Goal: Task Accomplishment & Management: Use online tool/utility

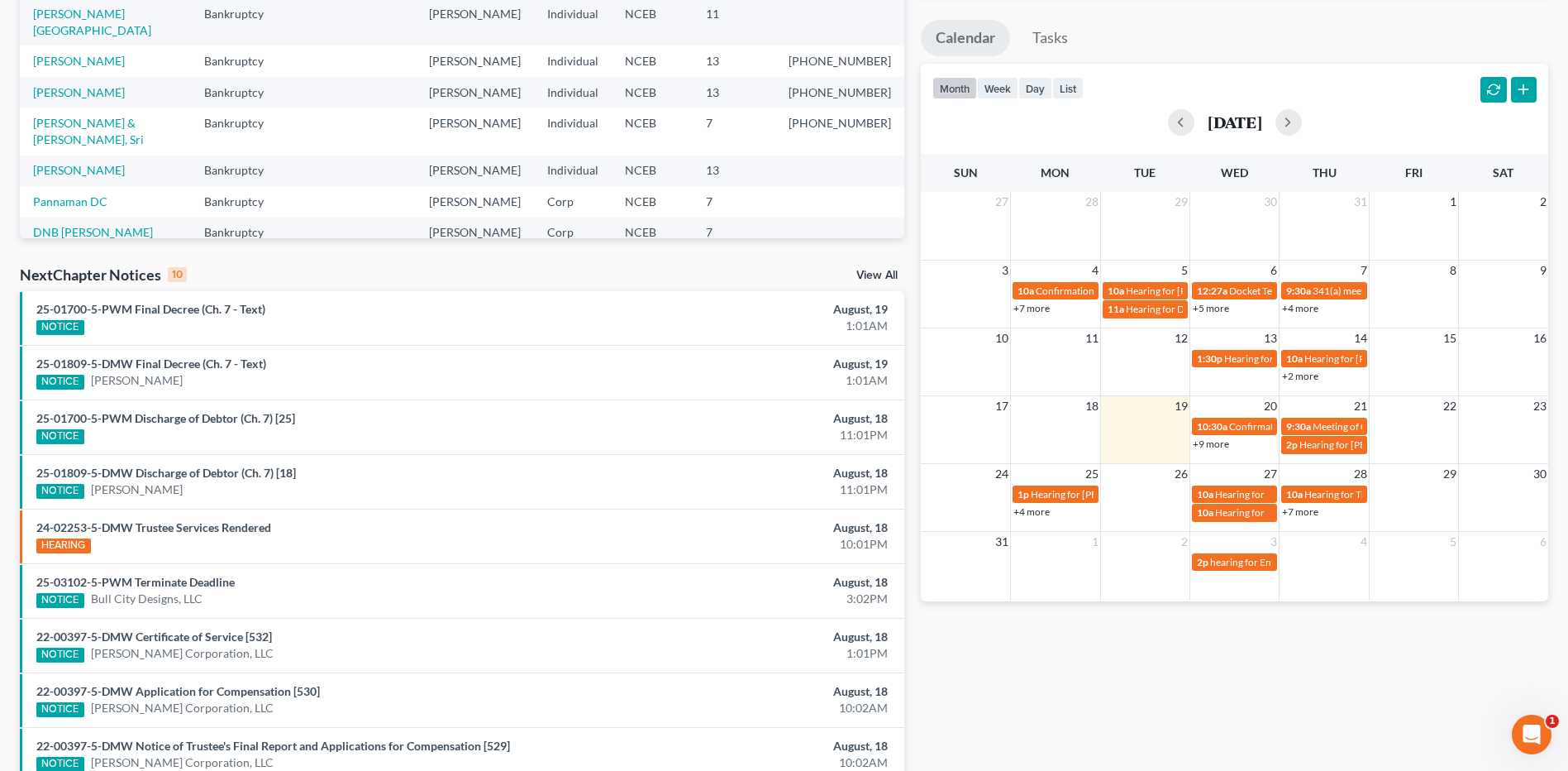
scroll to position [248, 0]
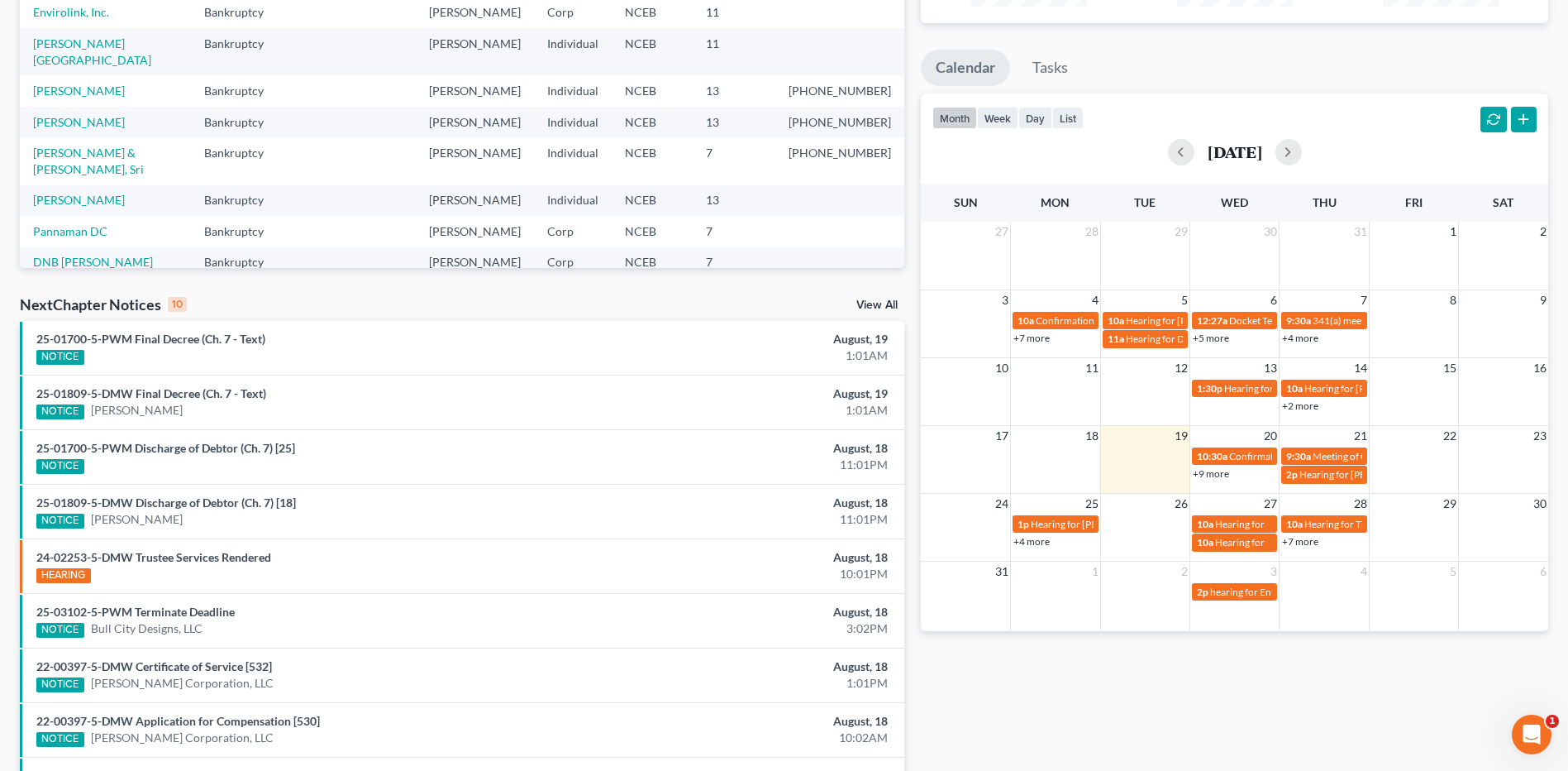
click at [880, 298] on div "NextChapter Notices 10 View All" at bounding box center [462, 307] width 884 height 27
click at [880, 306] on link "View All" at bounding box center [877, 305] width 42 height 12
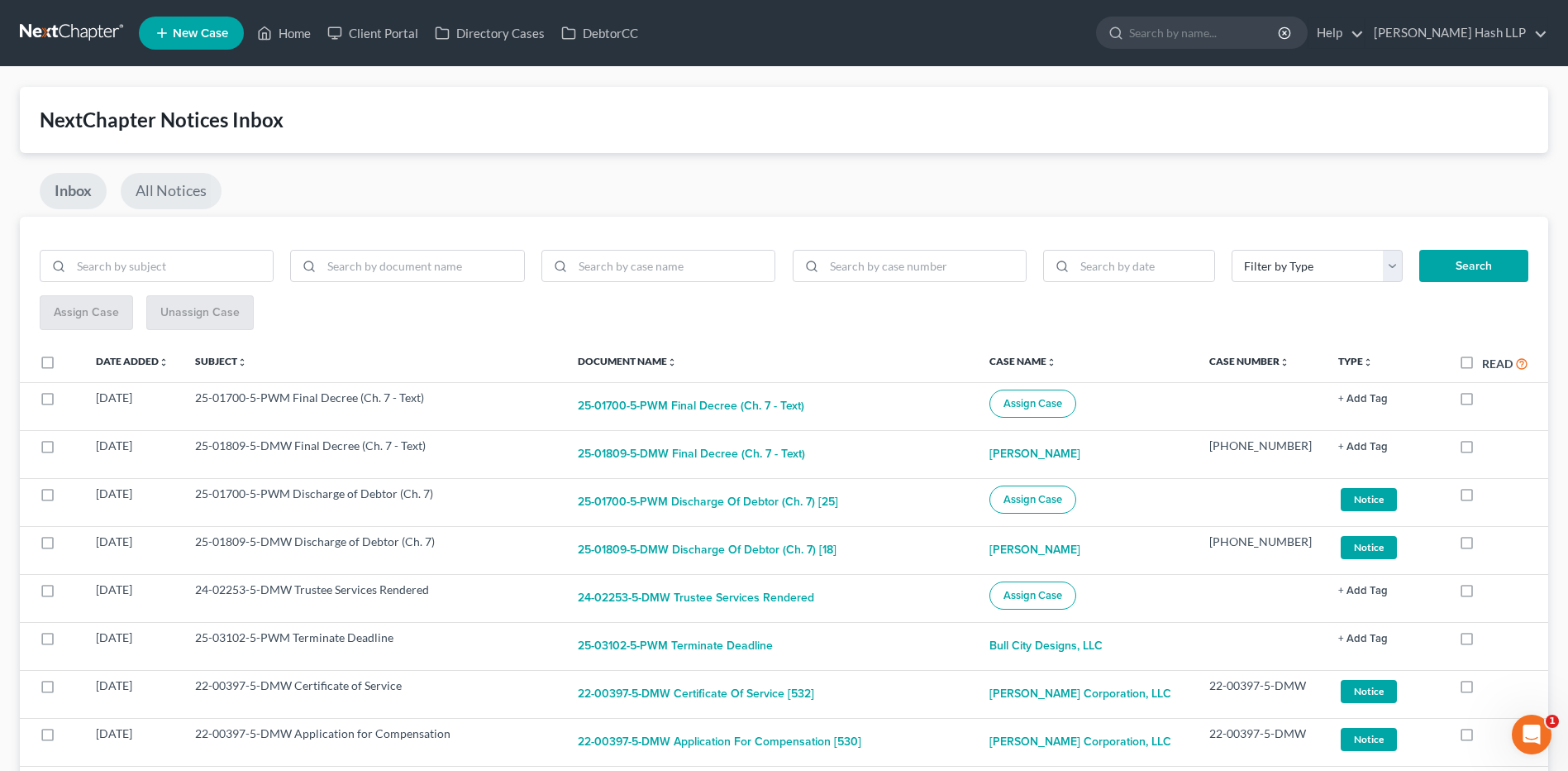
click at [186, 187] on link "All Notices" at bounding box center [171, 191] width 101 height 36
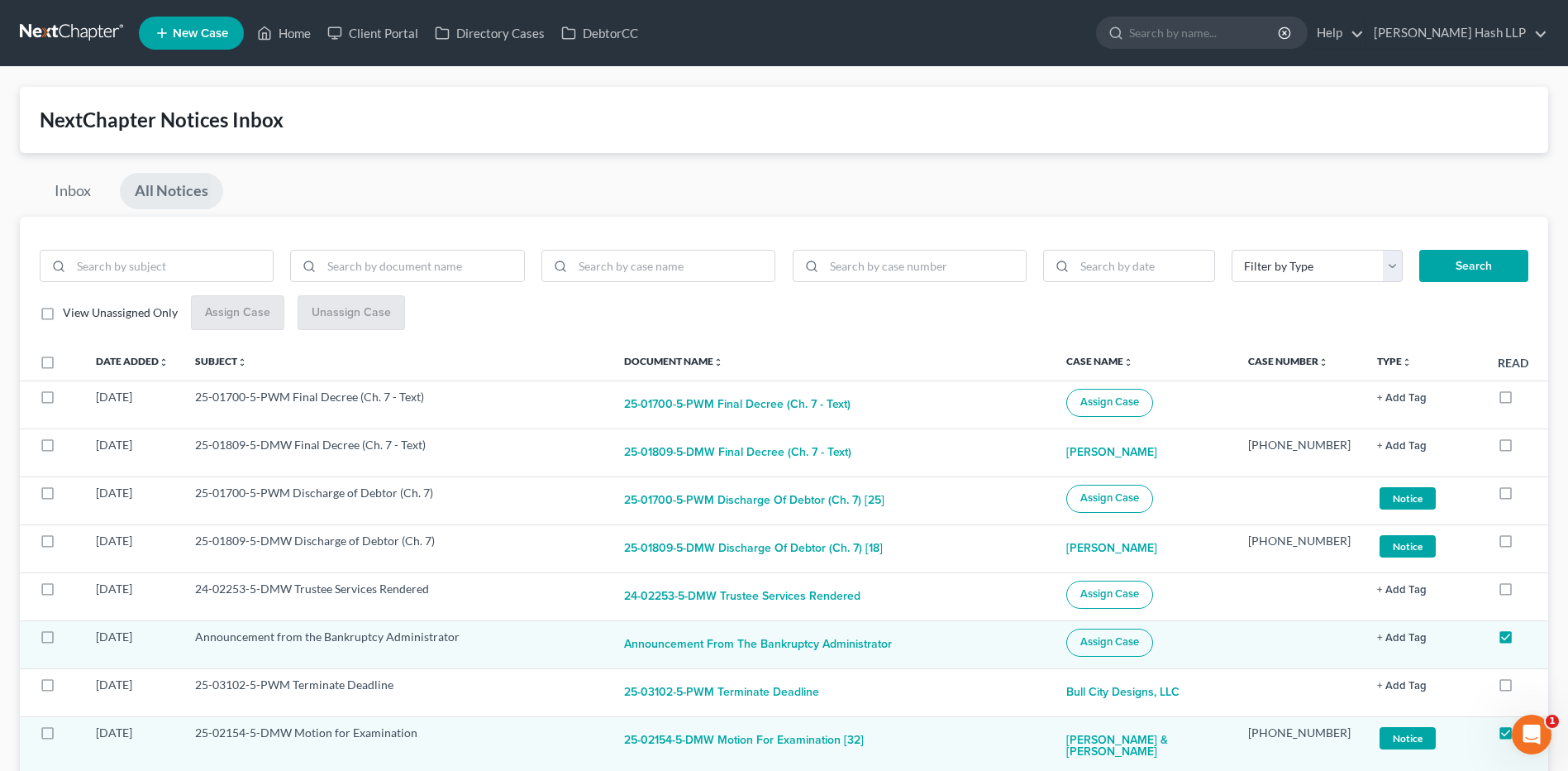
click at [63, 316] on label "View Unassigned Only" at bounding box center [120, 313] width 115 height 17
click at [69, 315] on input "View Unassigned Only" at bounding box center [75, 310] width 11 height 11
checkbox input "true"
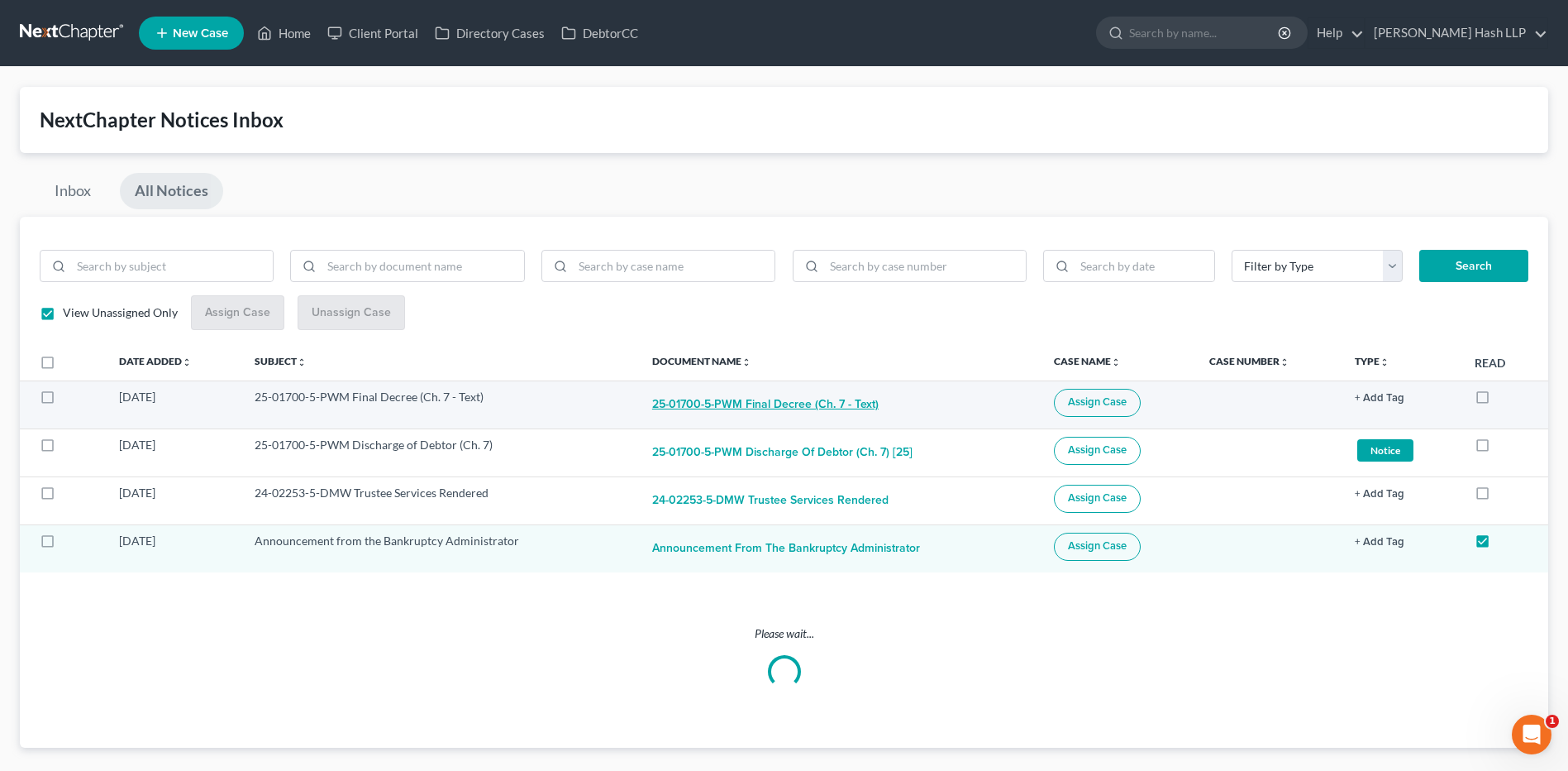
click at [765, 398] on button "25-01700-5-PWM Final Decree (Ch. 7 - Text)" at bounding box center [765, 405] width 226 height 33
checkbox input "true"
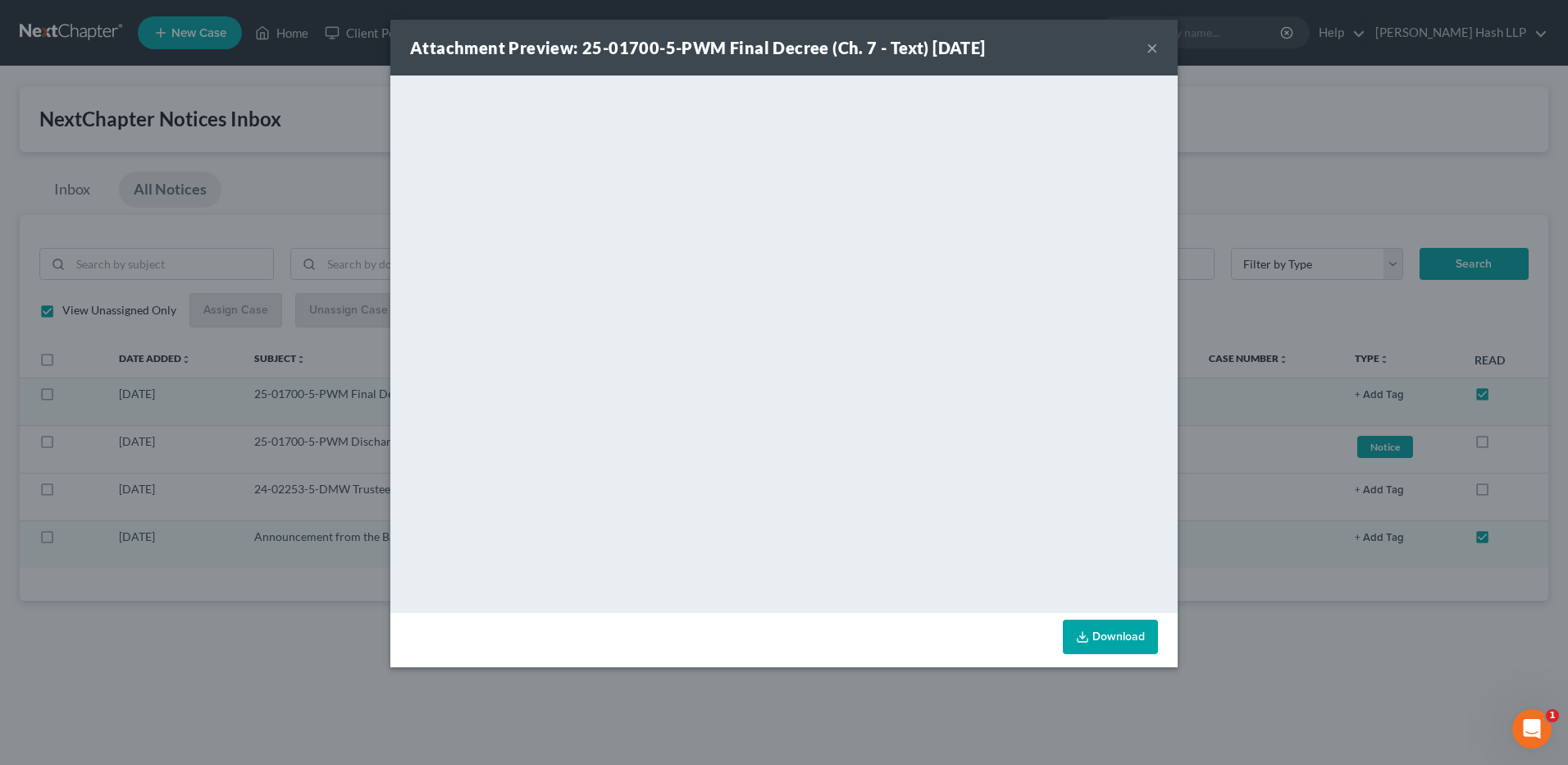
click at [1155, 47] on button "×" at bounding box center [1152, 48] width 11 height 19
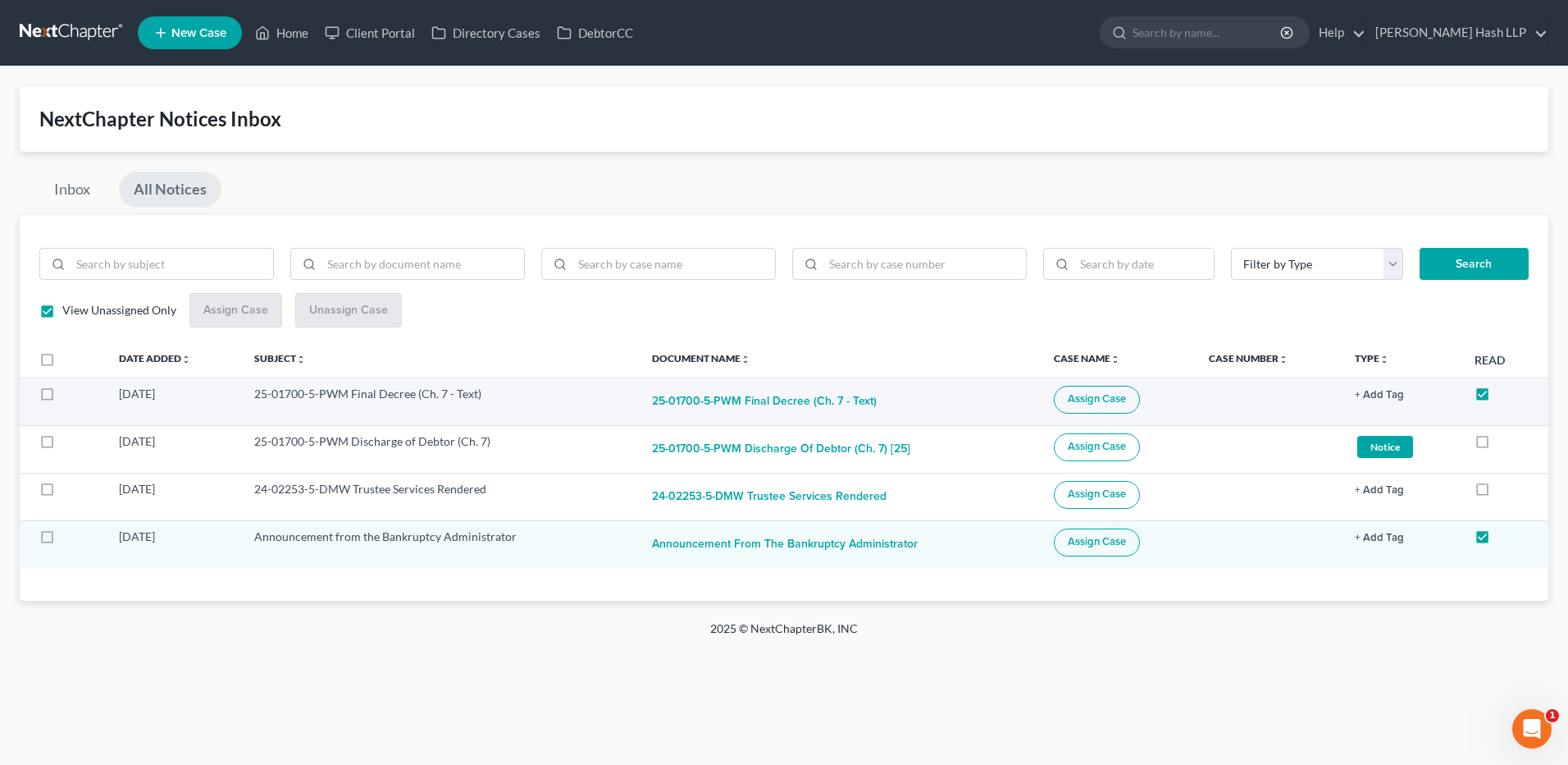
click at [63, 398] on label at bounding box center [63, 398] width 0 height 0
click at [69, 396] on input "checkbox" at bounding box center [74, 391] width 11 height 11
checkbox input "true"
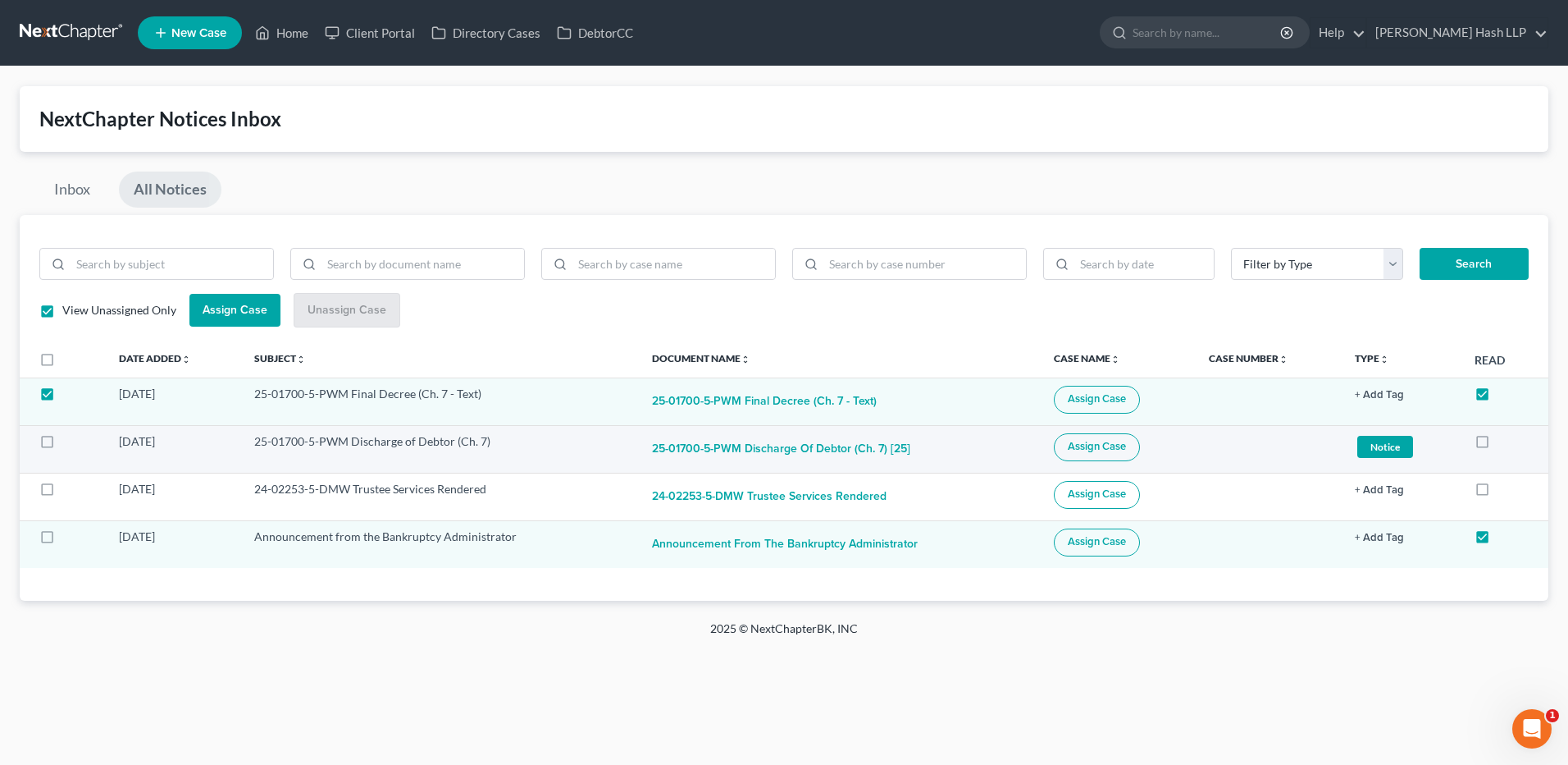
click at [63, 446] on label at bounding box center [63, 446] width 0 height 0
click at [69, 442] on input "checkbox" at bounding box center [74, 439] width 11 height 11
checkbox input "true"
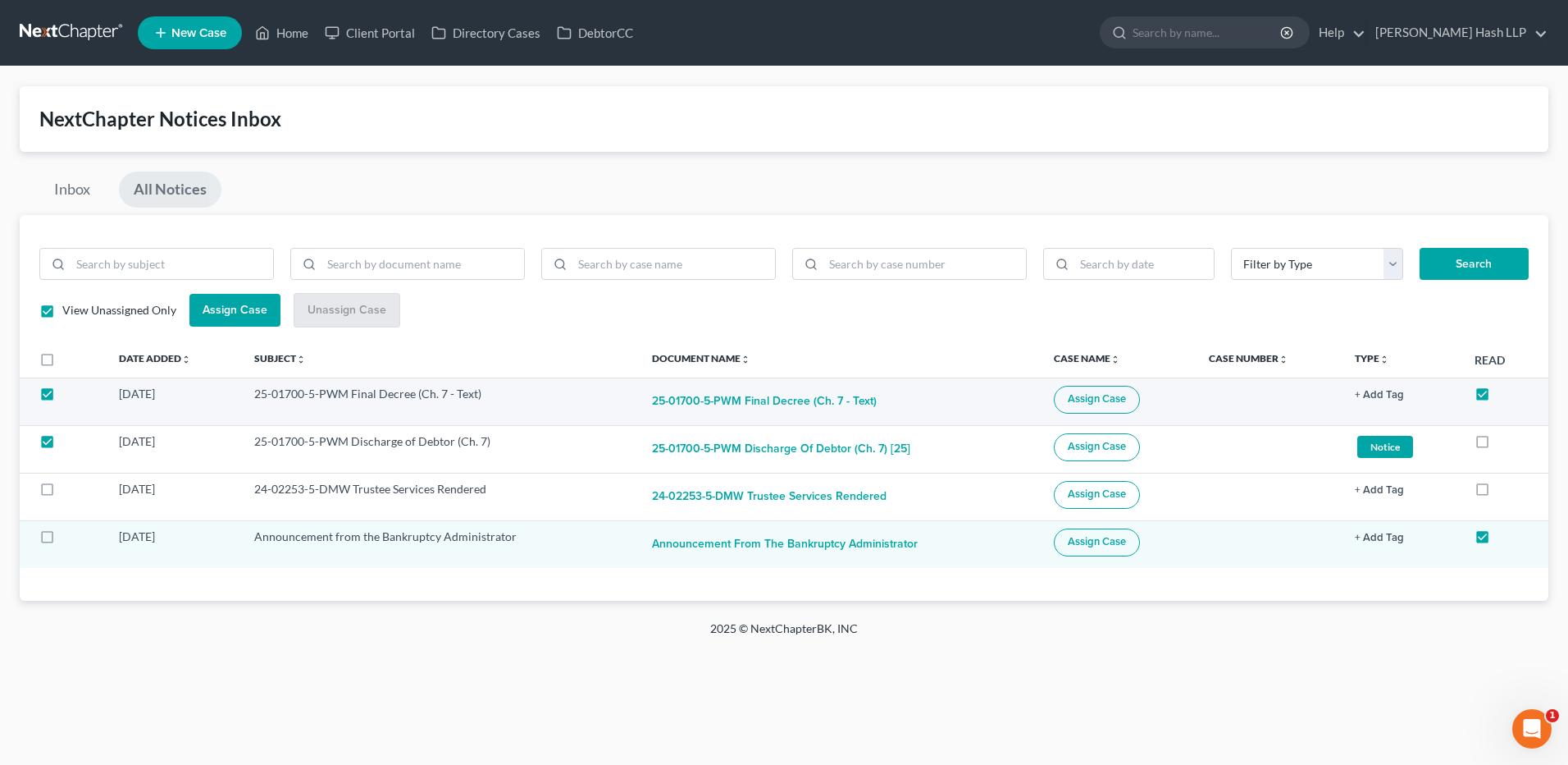
click at [1091, 397] on span "Assign Case" at bounding box center [1097, 398] width 58 height 13
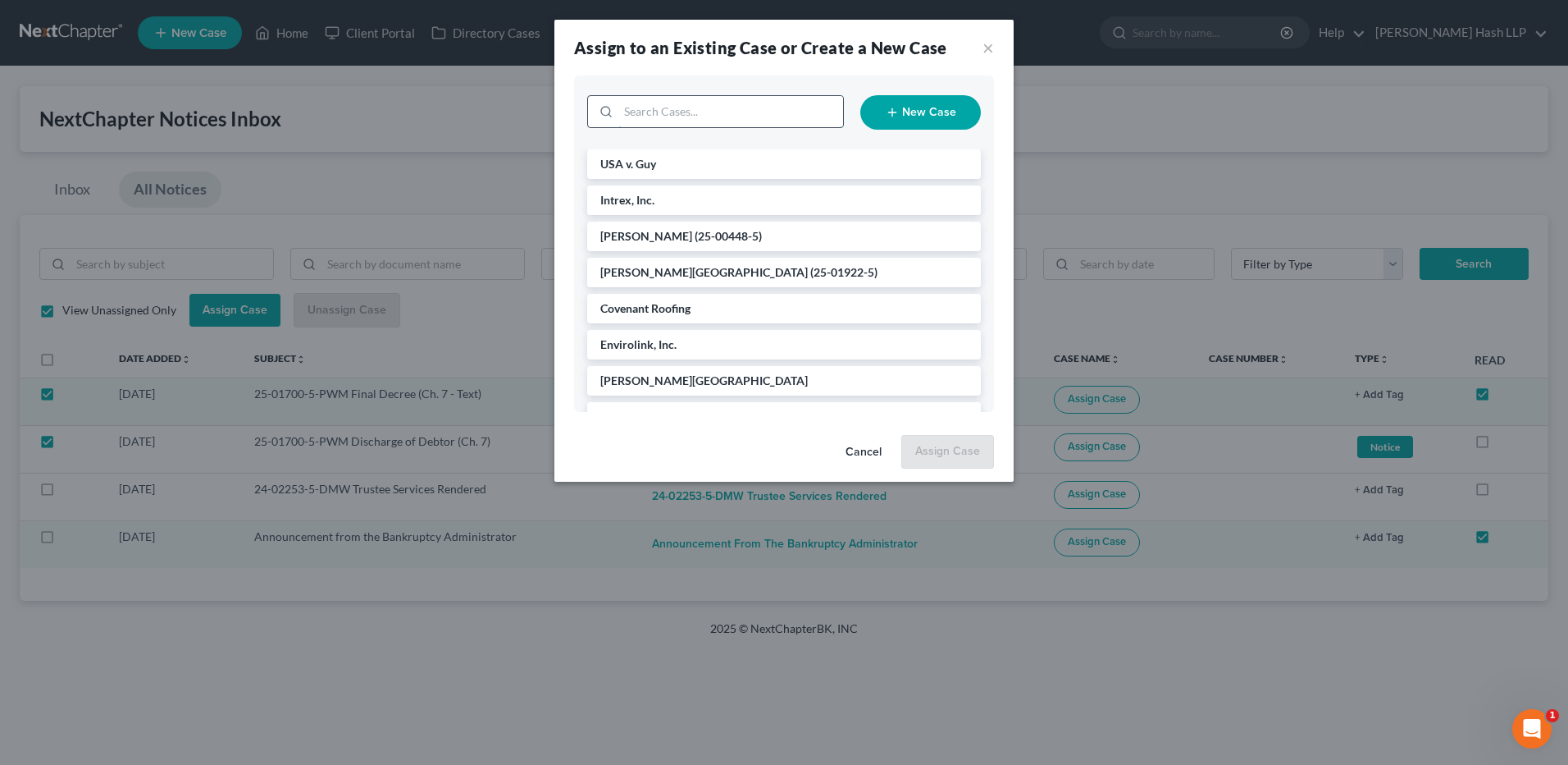
click at [739, 114] on input "search" at bounding box center [730, 111] width 225 height 31
type input "cavan"
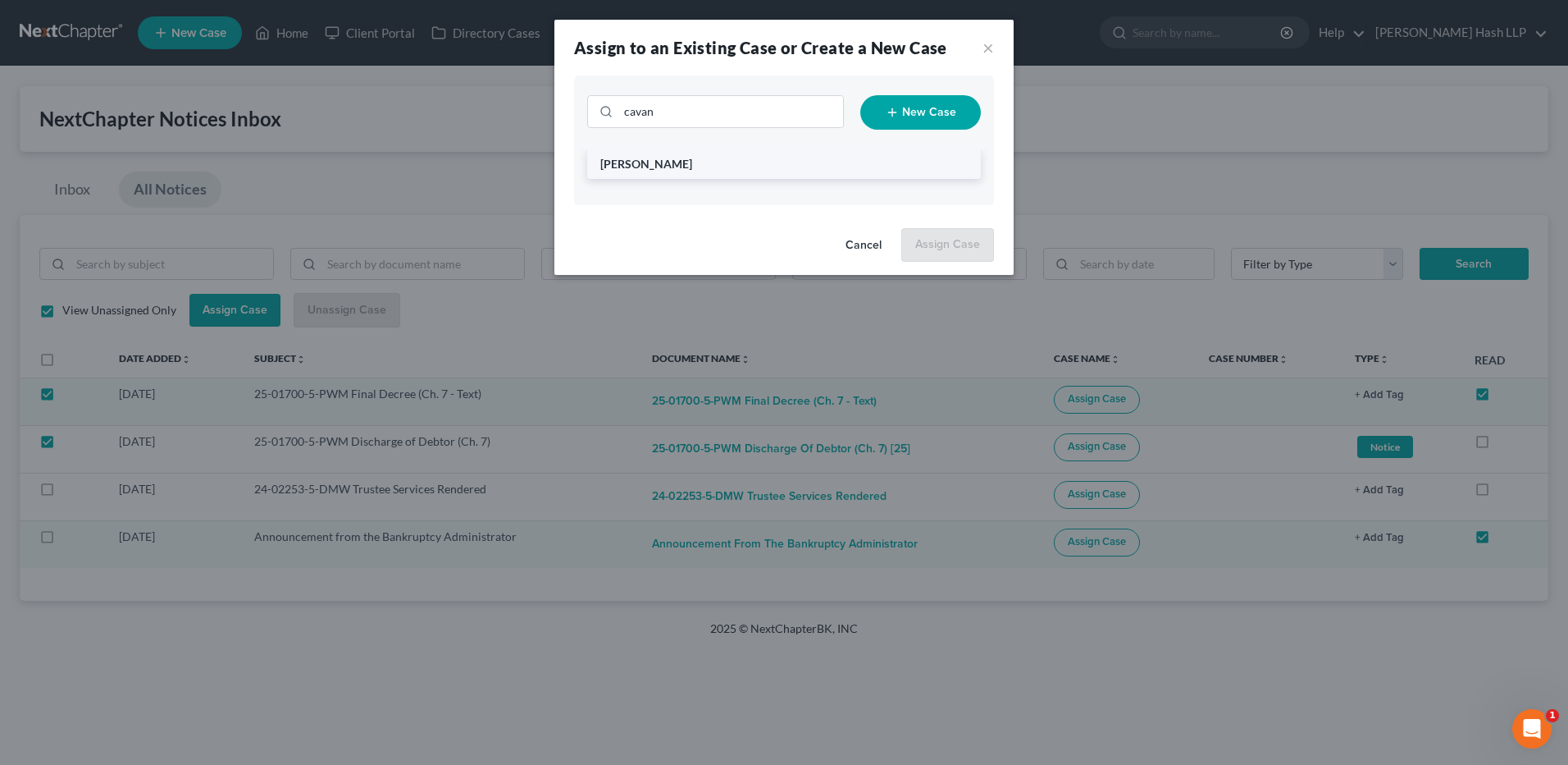
click at [690, 160] on span "[PERSON_NAME]" at bounding box center [647, 164] width 92 height 14
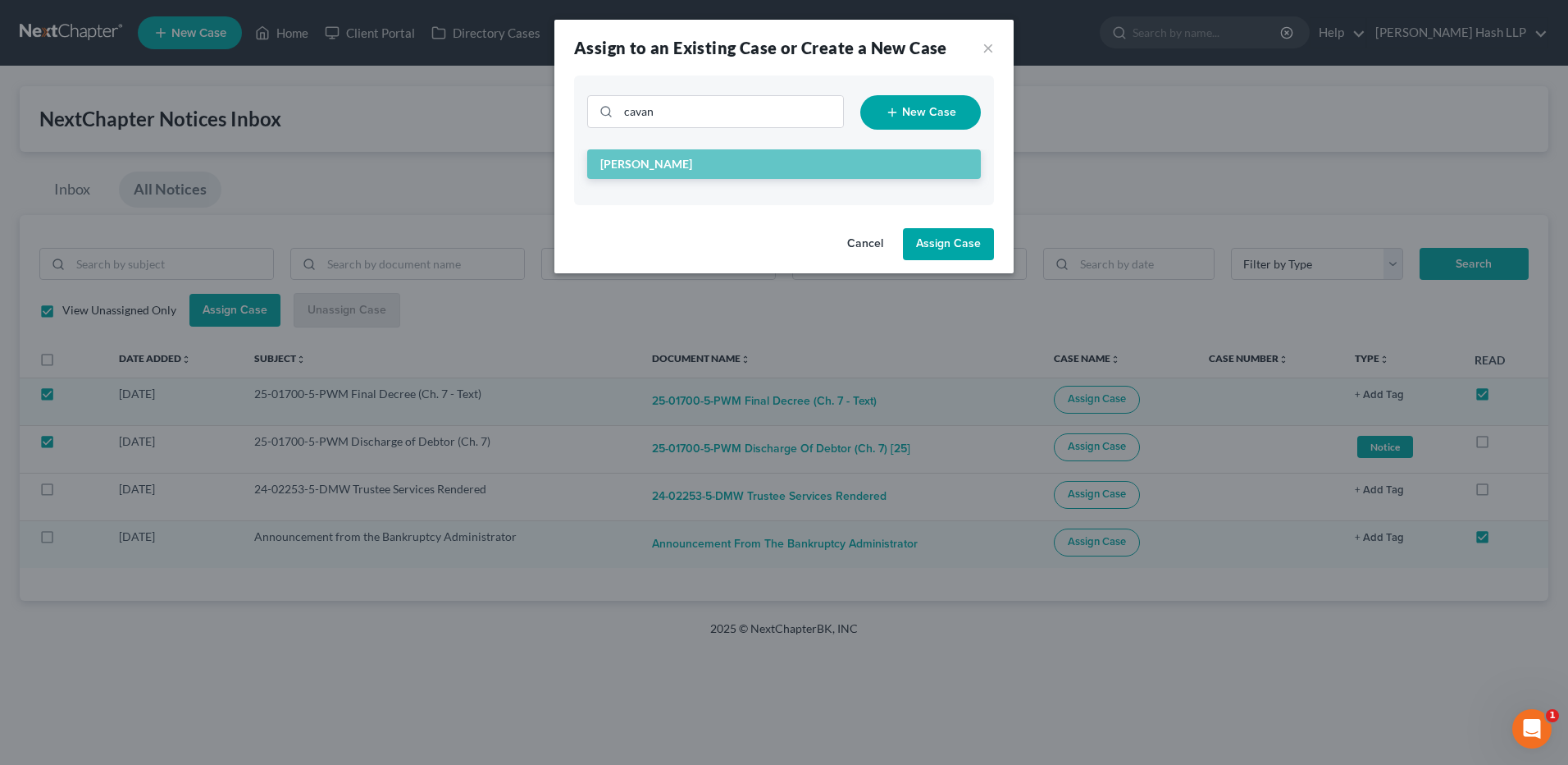
click at [955, 239] on button "Assign Case" at bounding box center [948, 244] width 91 height 33
checkbox input "false"
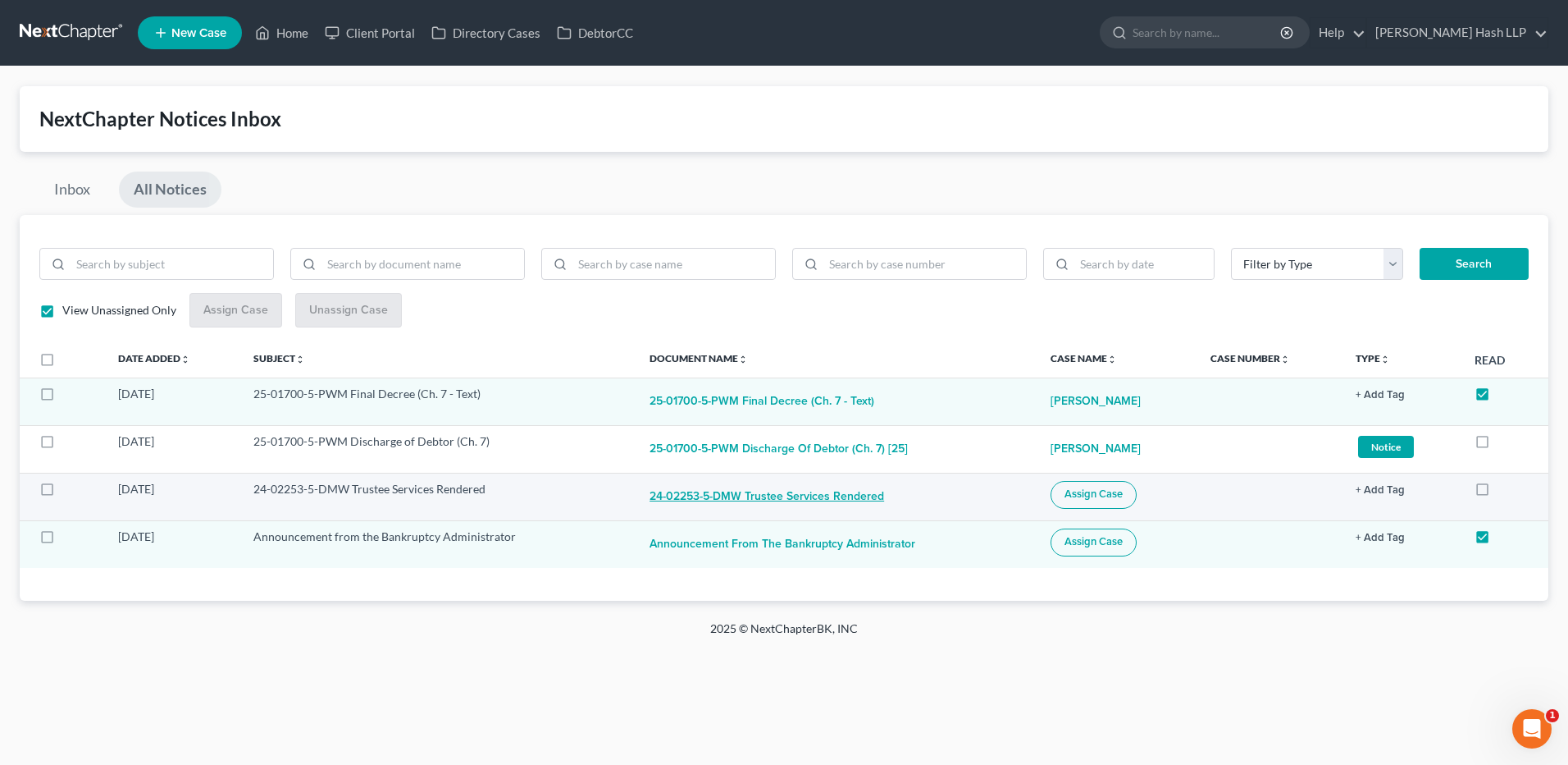
click at [759, 497] on button "24-02253-5-DMW Trustee Services Rendered" at bounding box center [766, 497] width 234 height 33
checkbox input "true"
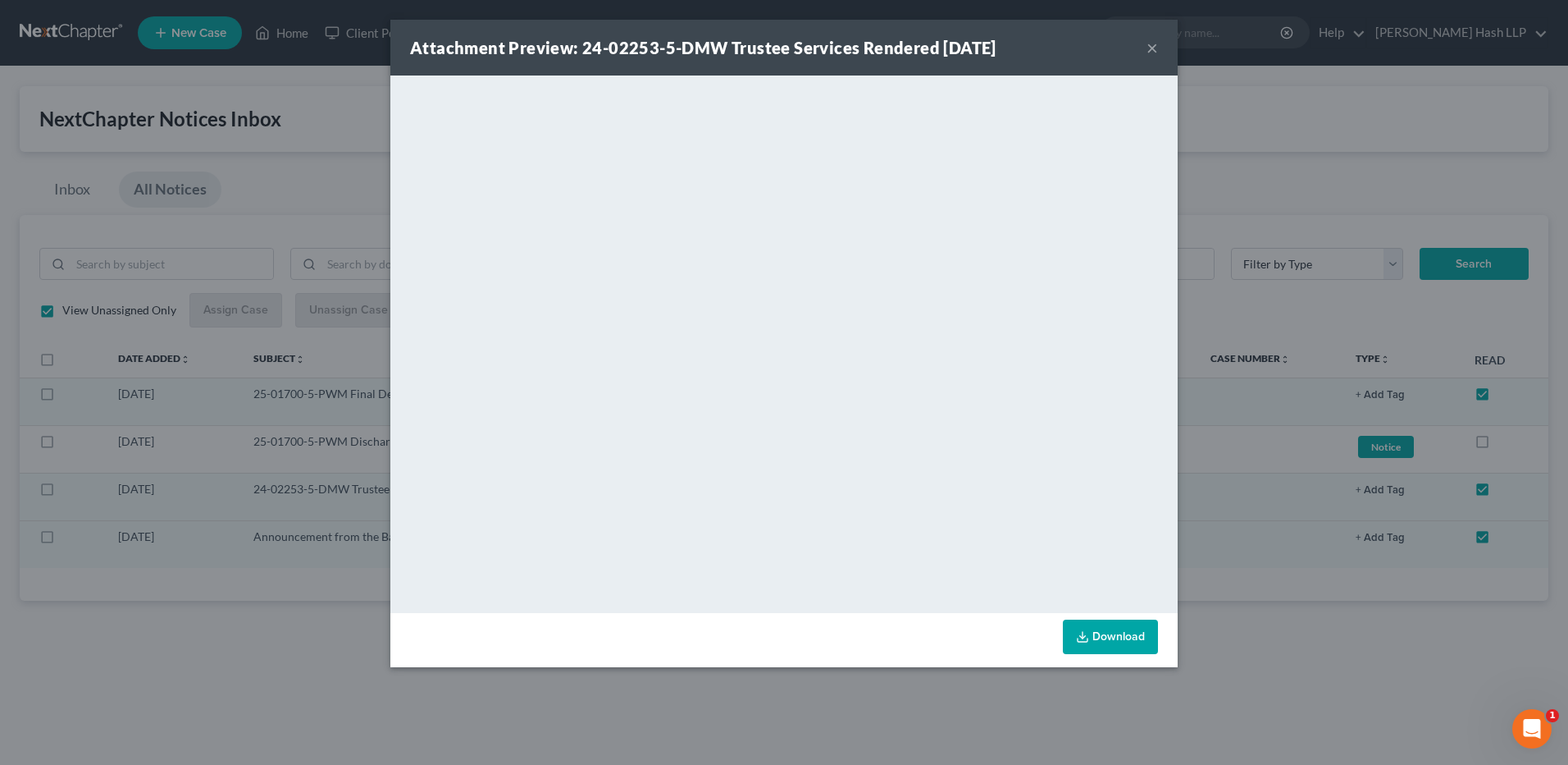
click at [1156, 46] on button "×" at bounding box center [1152, 48] width 11 height 19
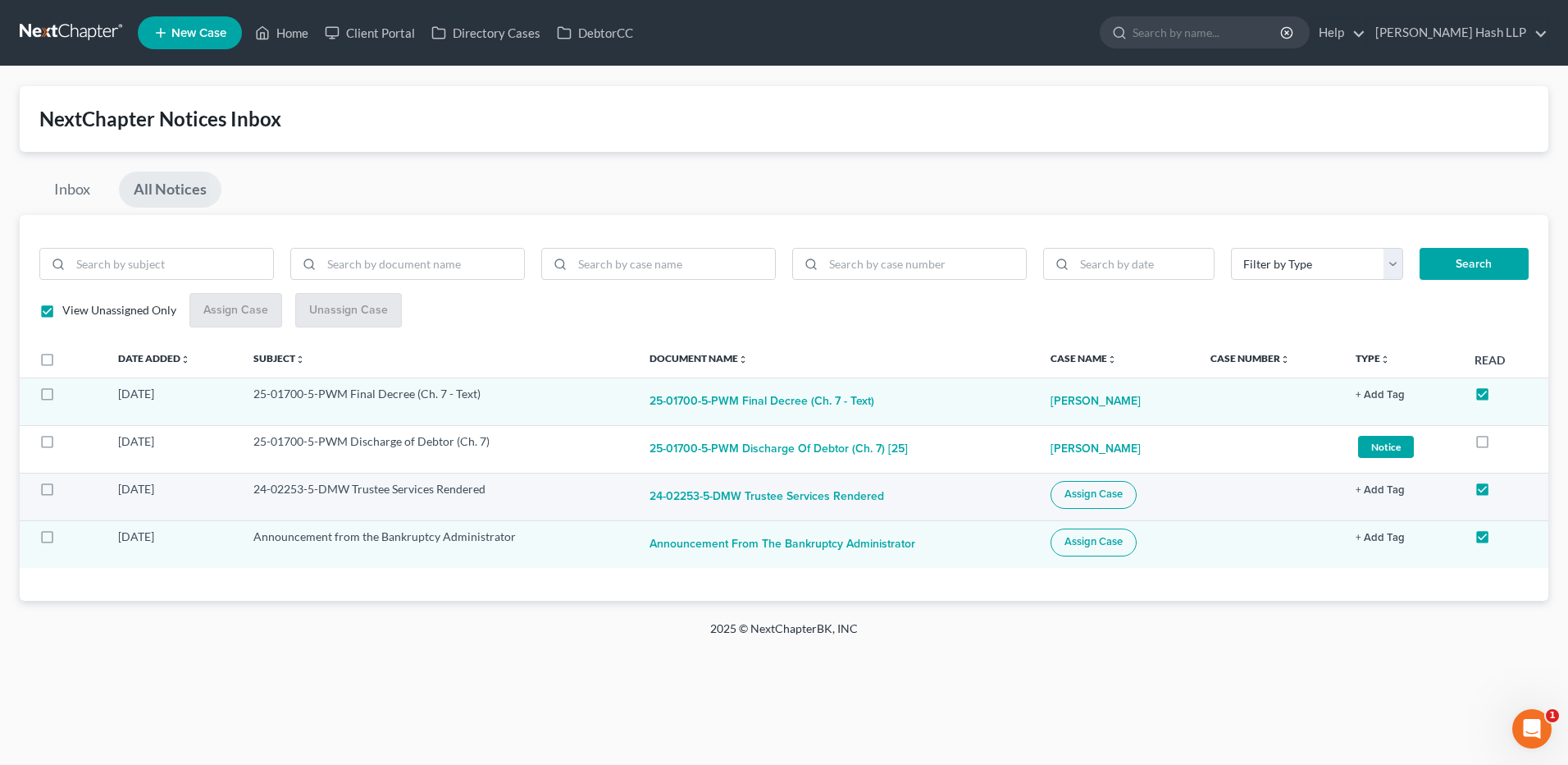
click at [1077, 501] on button "Assign Case" at bounding box center [1094, 495] width 86 height 28
checkbox input "true"
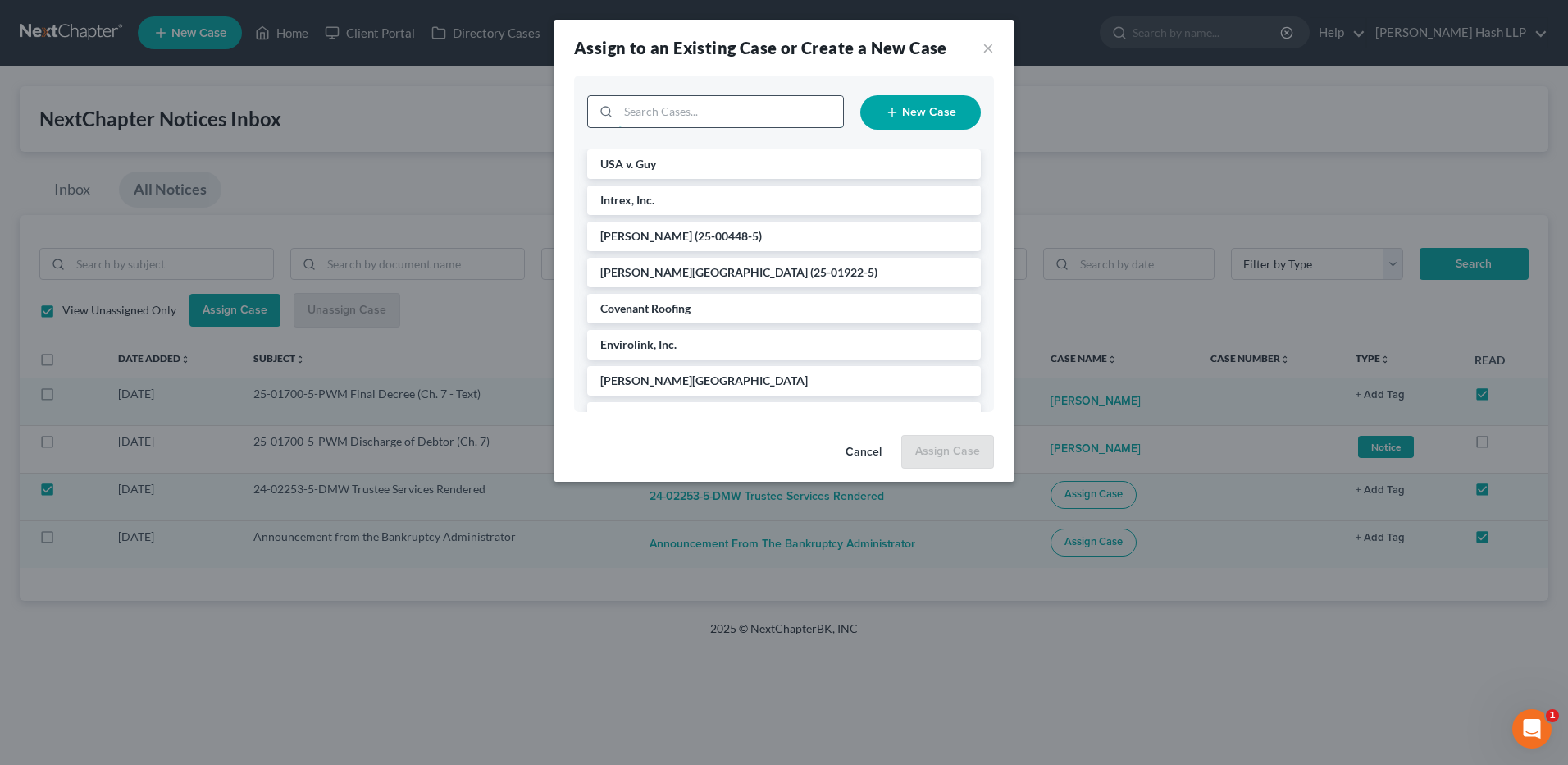
click at [767, 112] on input "search" at bounding box center [730, 111] width 225 height 31
type input "figu"
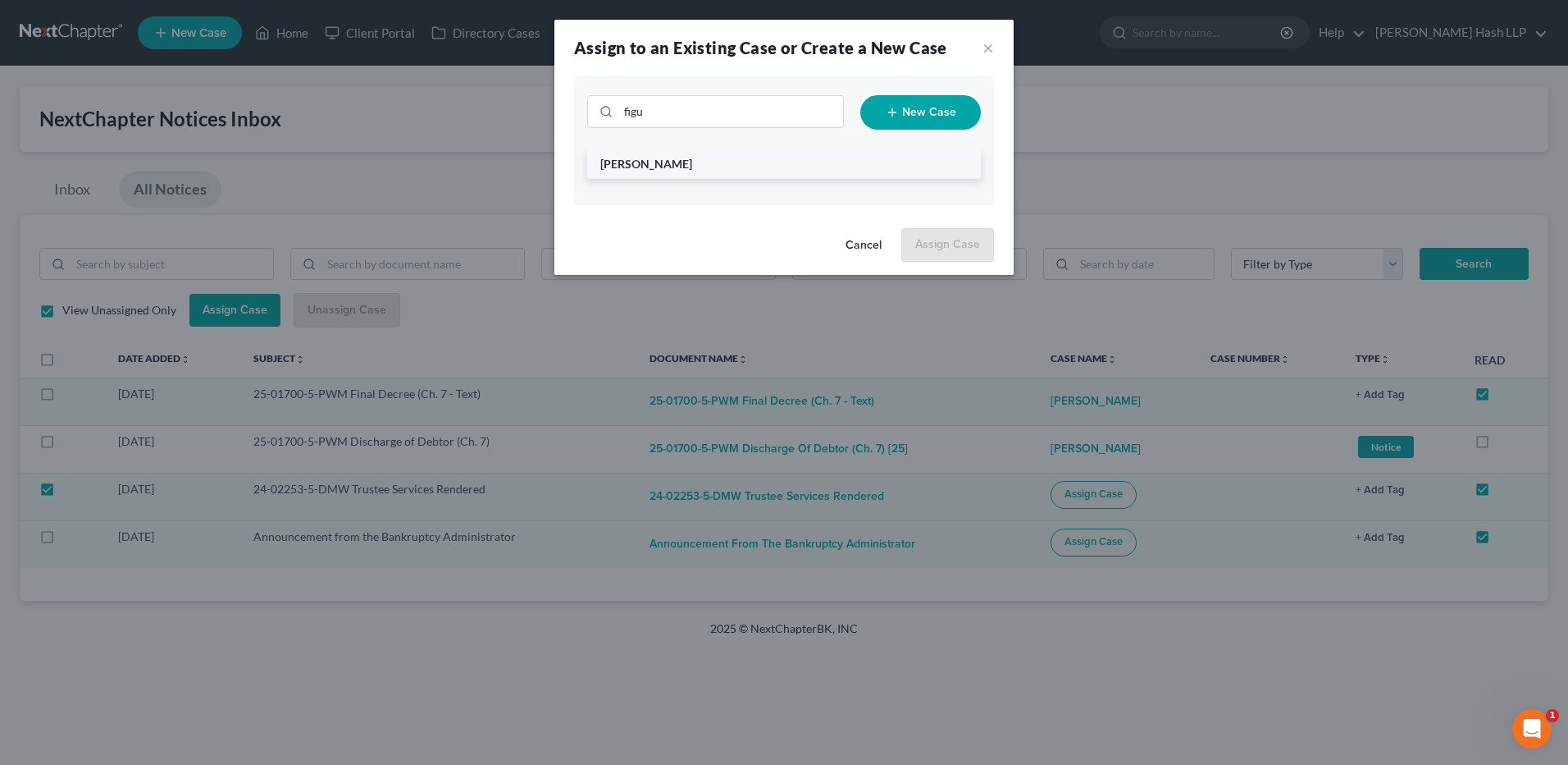
click at [642, 165] on span "[PERSON_NAME]" at bounding box center [647, 164] width 92 height 14
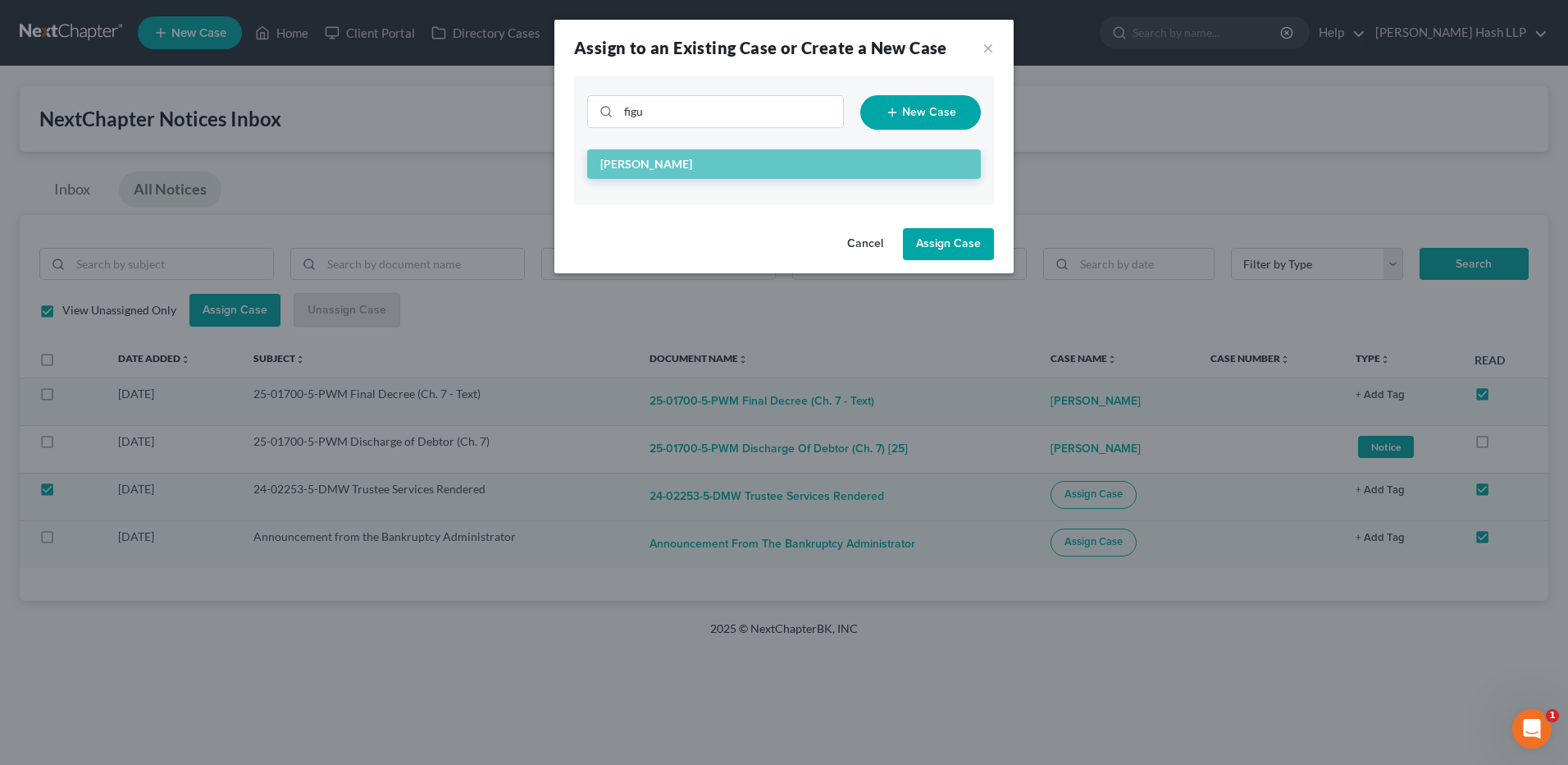
click at [939, 244] on button "Assign Case" at bounding box center [948, 244] width 91 height 33
checkbox input "false"
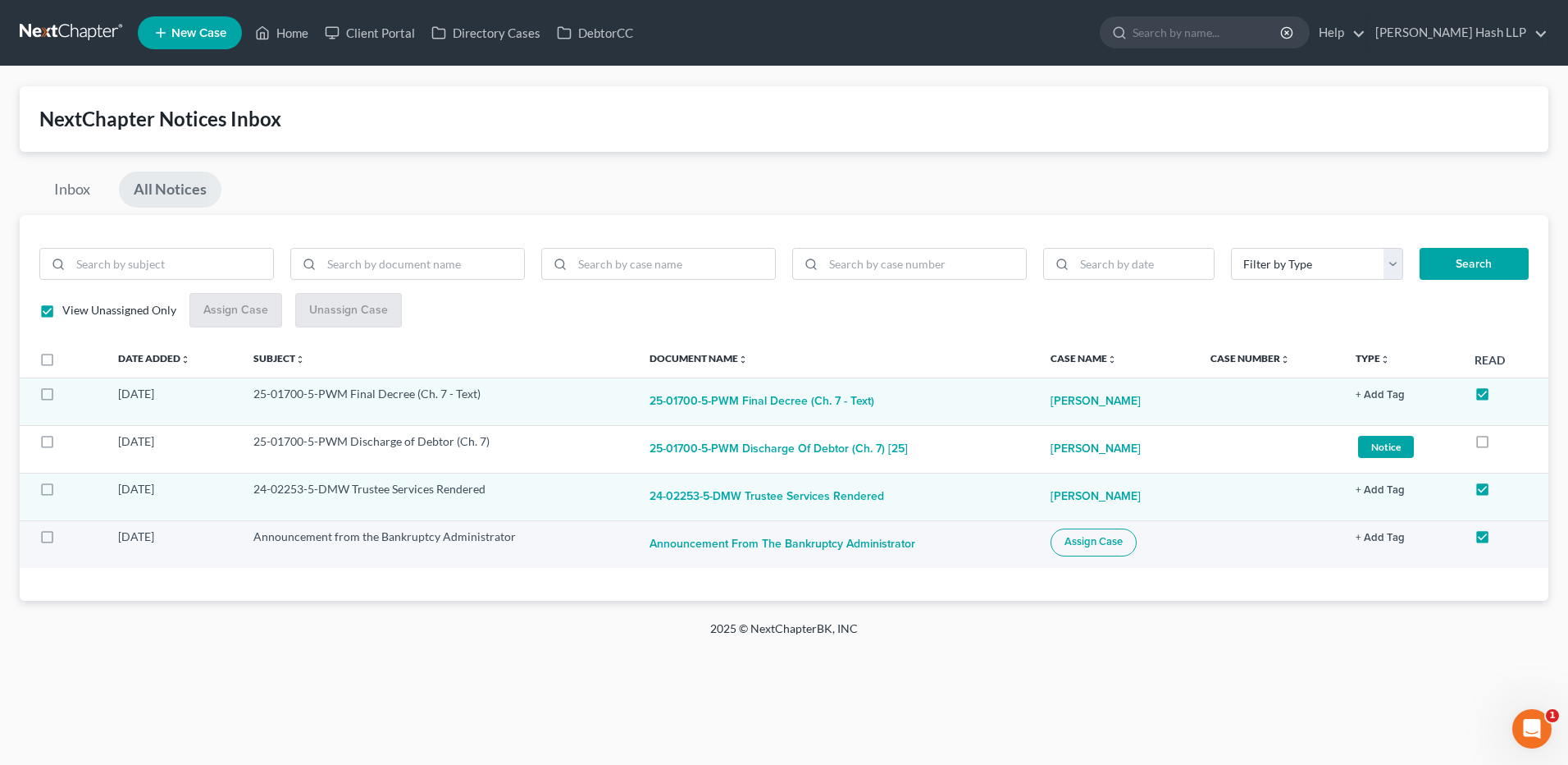
click at [1065, 546] on span "Assign Case" at bounding box center [1094, 541] width 58 height 13
checkbox input "true"
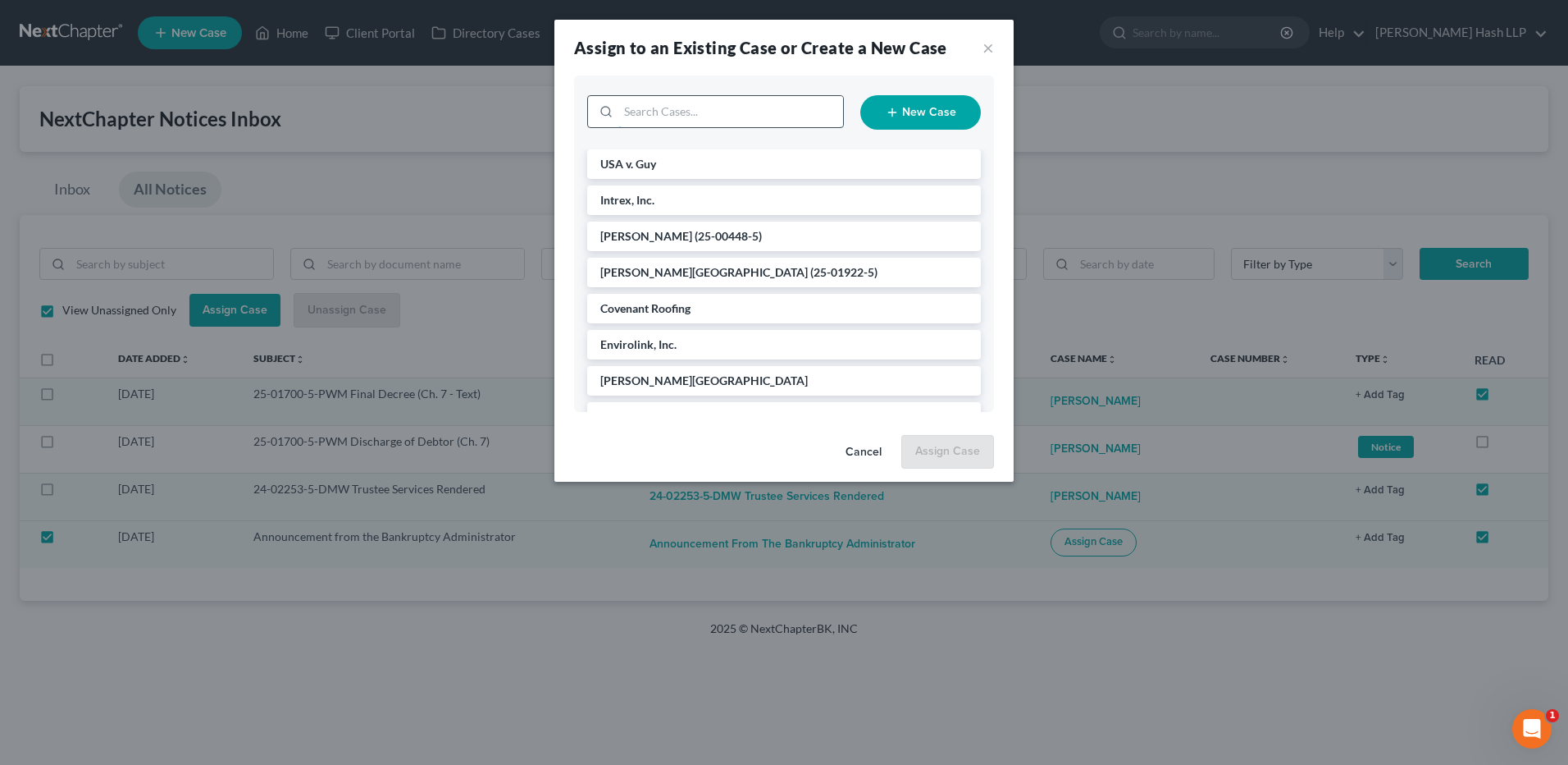
click at [720, 100] on input "search" at bounding box center [730, 111] width 225 height 31
type input "bankr"
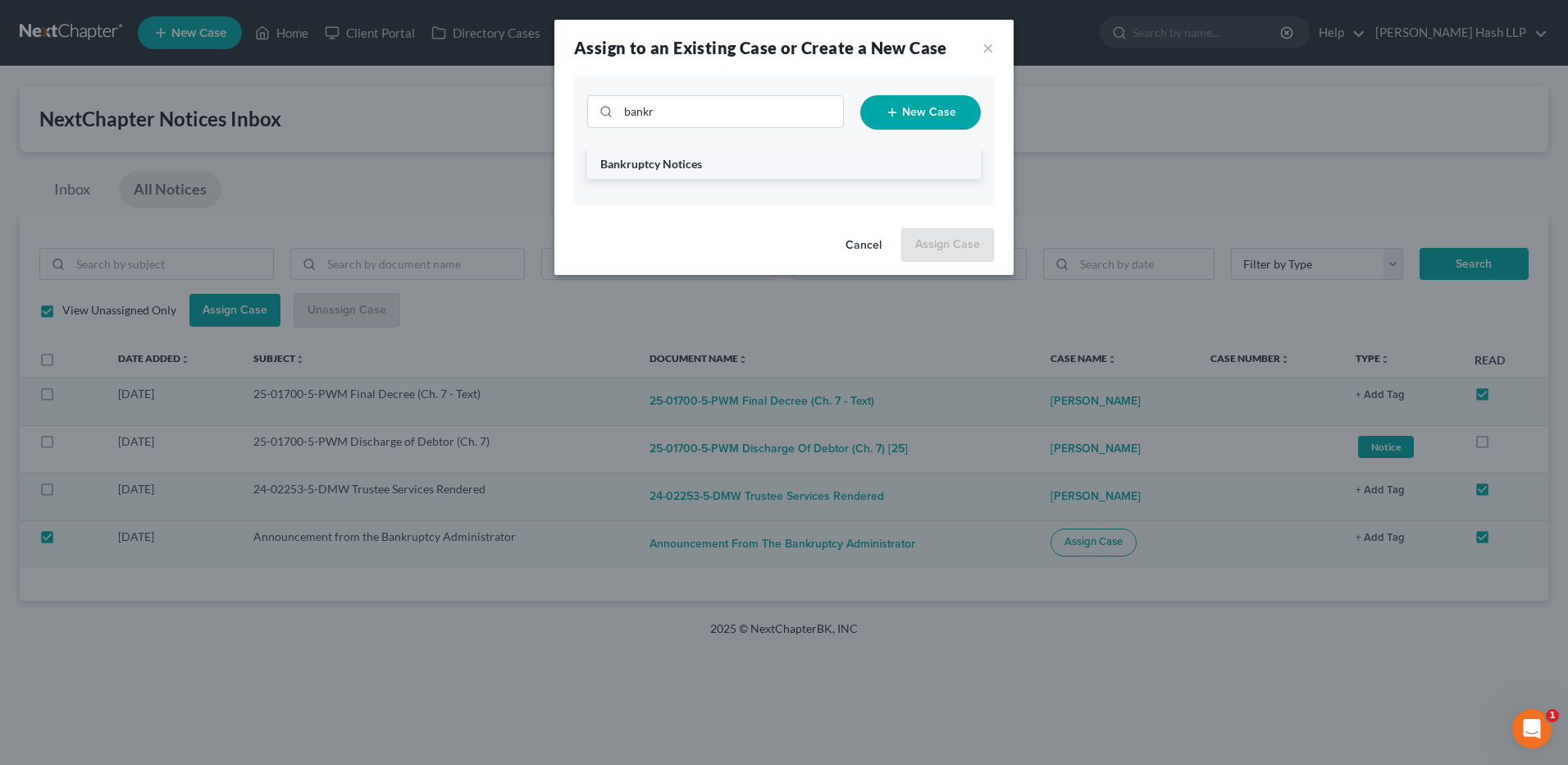
click at [669, 173] on li "Bankruptcy Notices" at bounding box center [784, 164] width 394 height 30
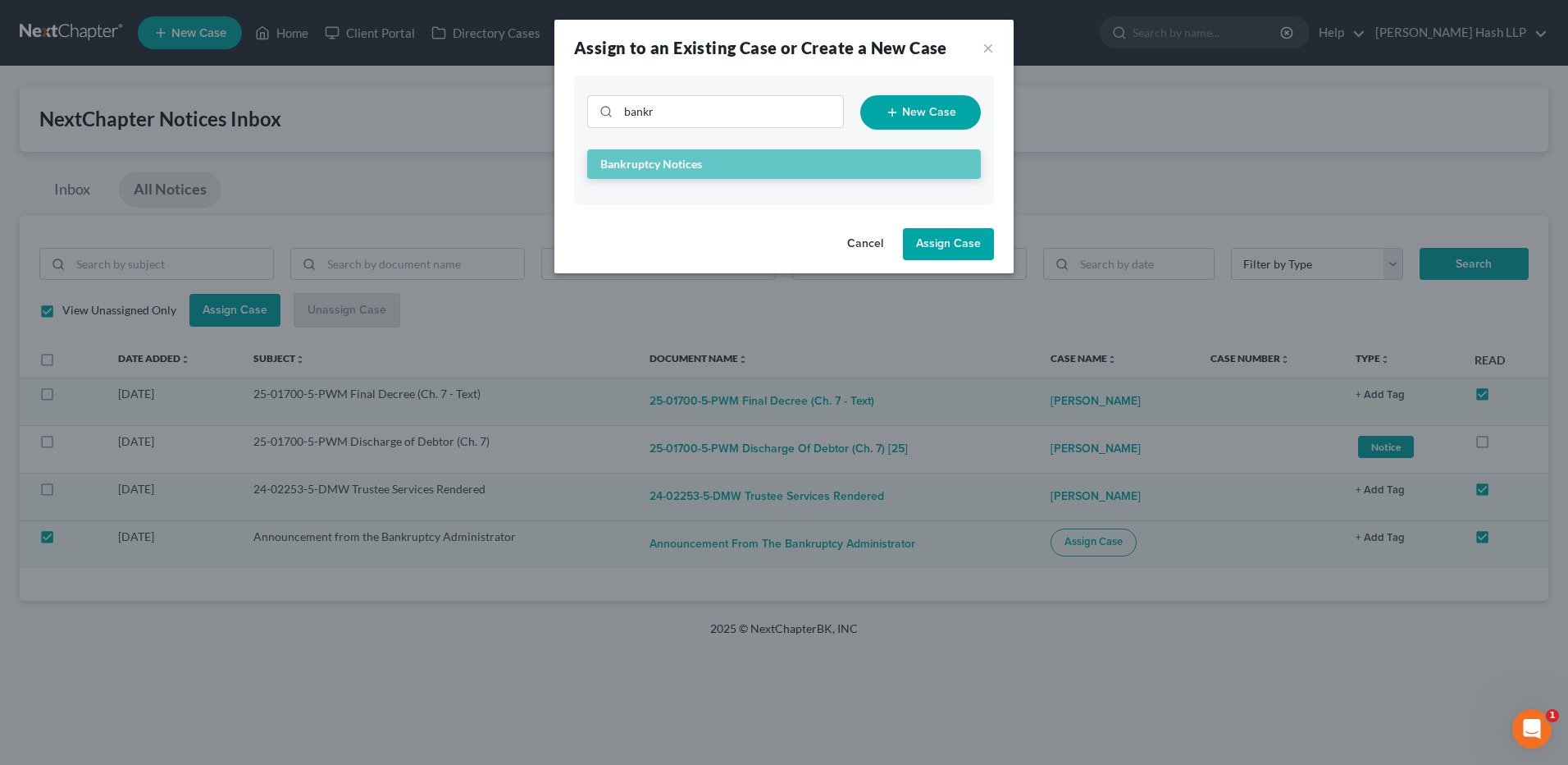
click at [929, 248] on button "Assign Case" at bounding box center [948, 244] width 91 height 33
checkbox input "false"
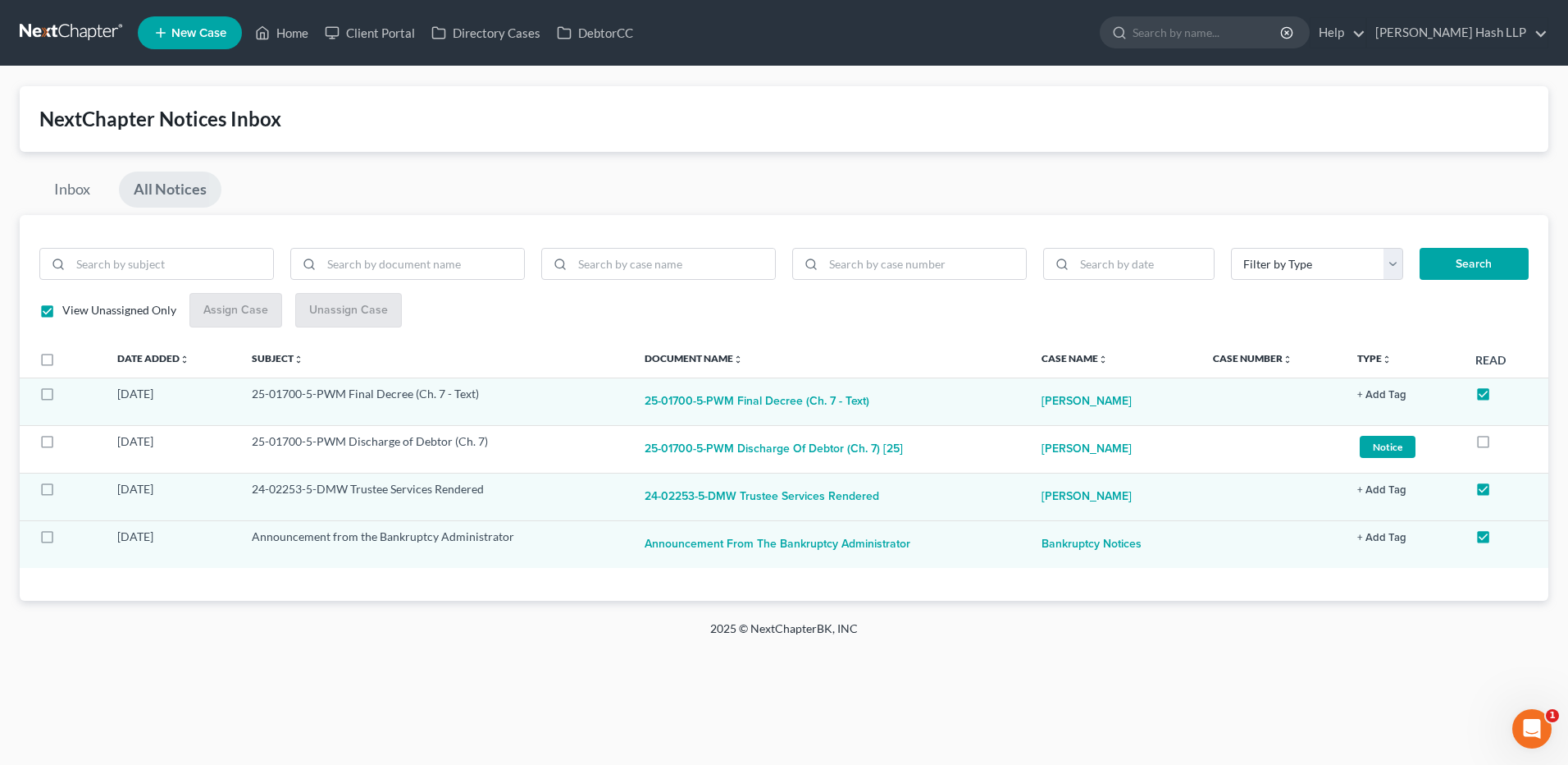
click at [490, 709] on div "Home New Case Client Portal Directory Cases DebtorCC [PERSON_NAME] Hash LLP [EM…" at bounding box center [784, 382] width 1568 height 765
click at [69, 189] on link "Inbox" at bounding box center [72, 189] width 65 height 36
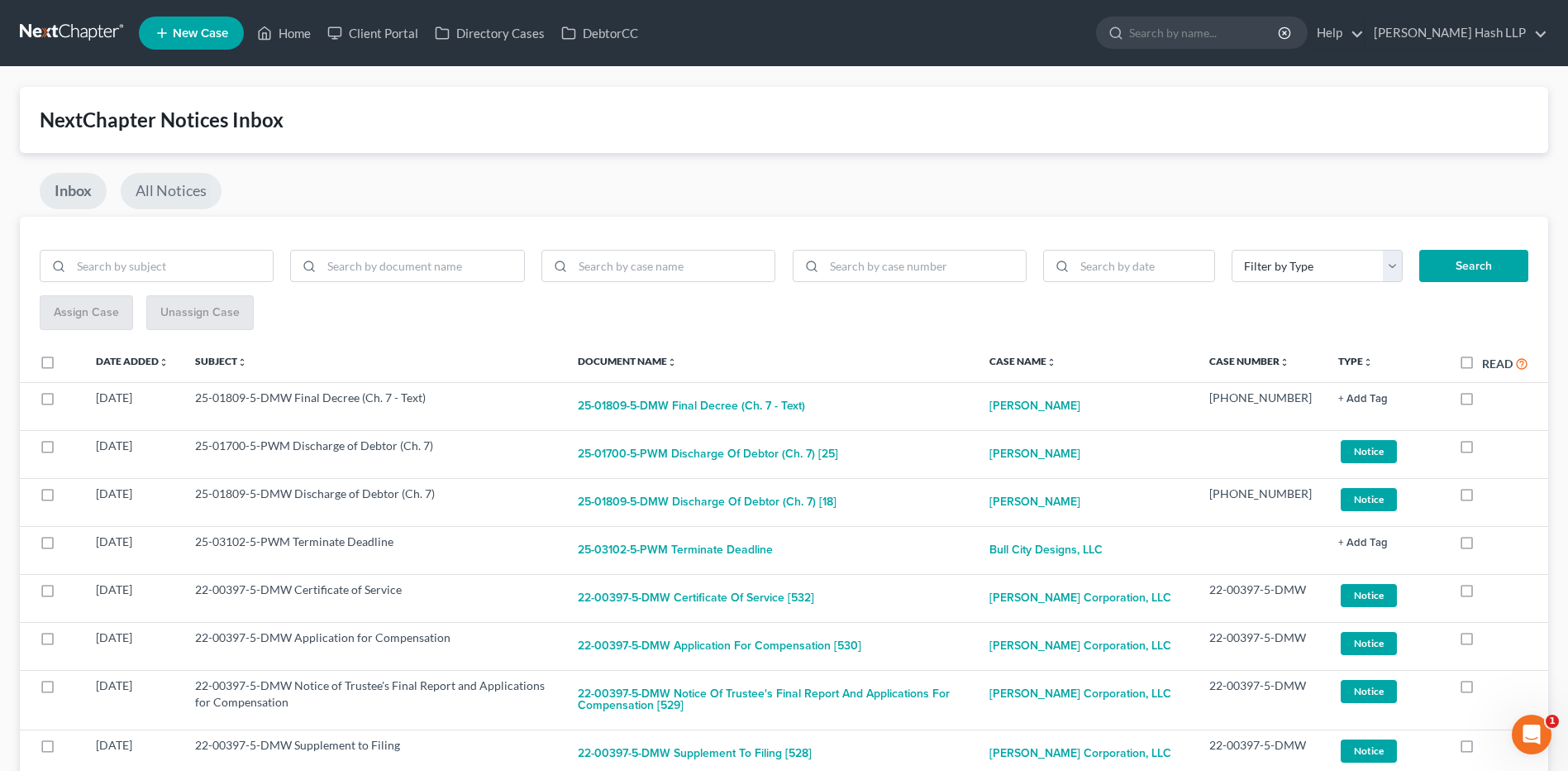
click at [186, 194] on link "All Notices" at bounding box center [171, 191] width 101 height 36
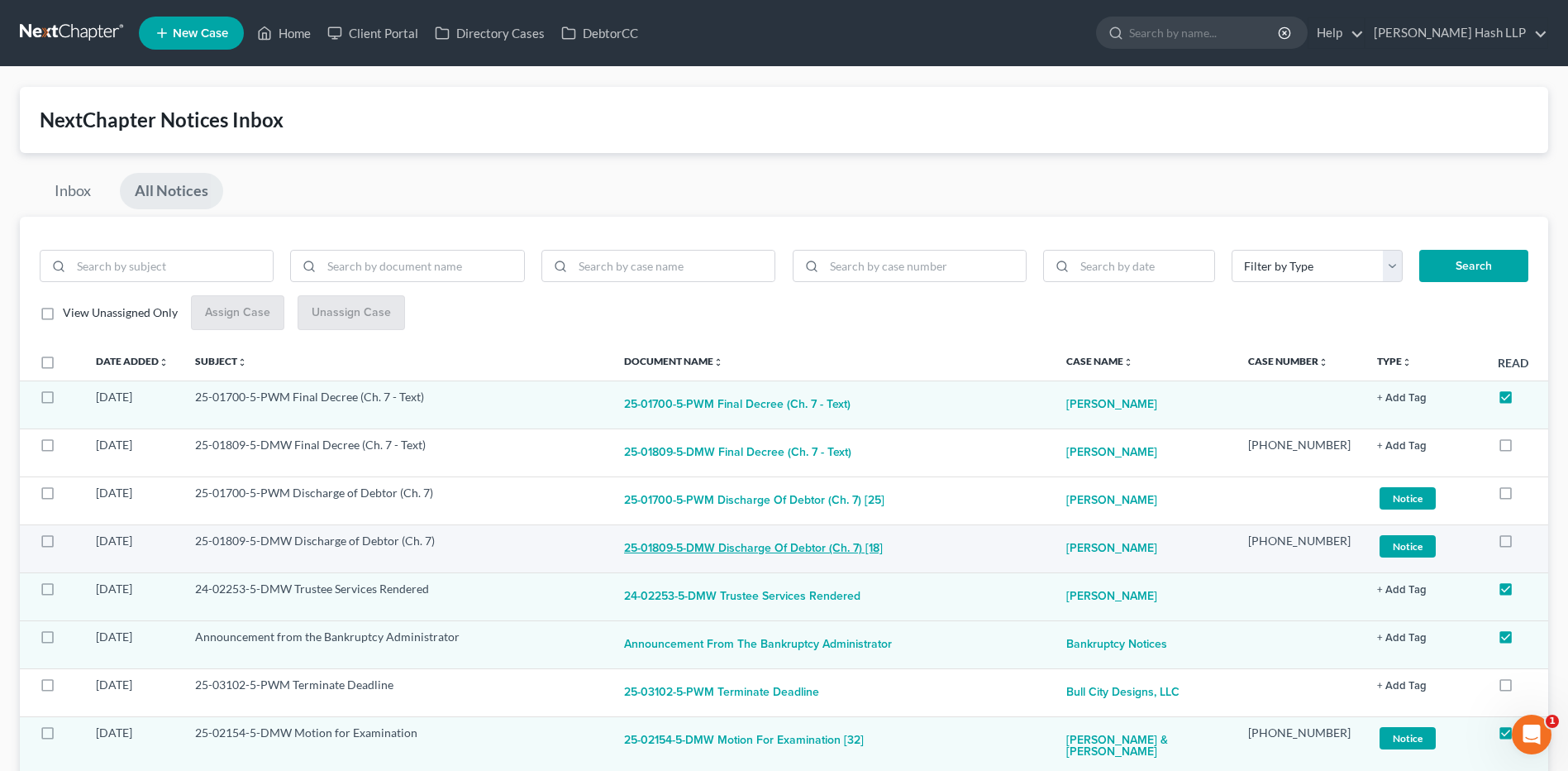
click at [735, 544] on button "25-01809-5-DMW Discharge of Debtor (Ch. 7) [18]" at bounding box center [753, 549] width 258 height 33
checkbox input "true"
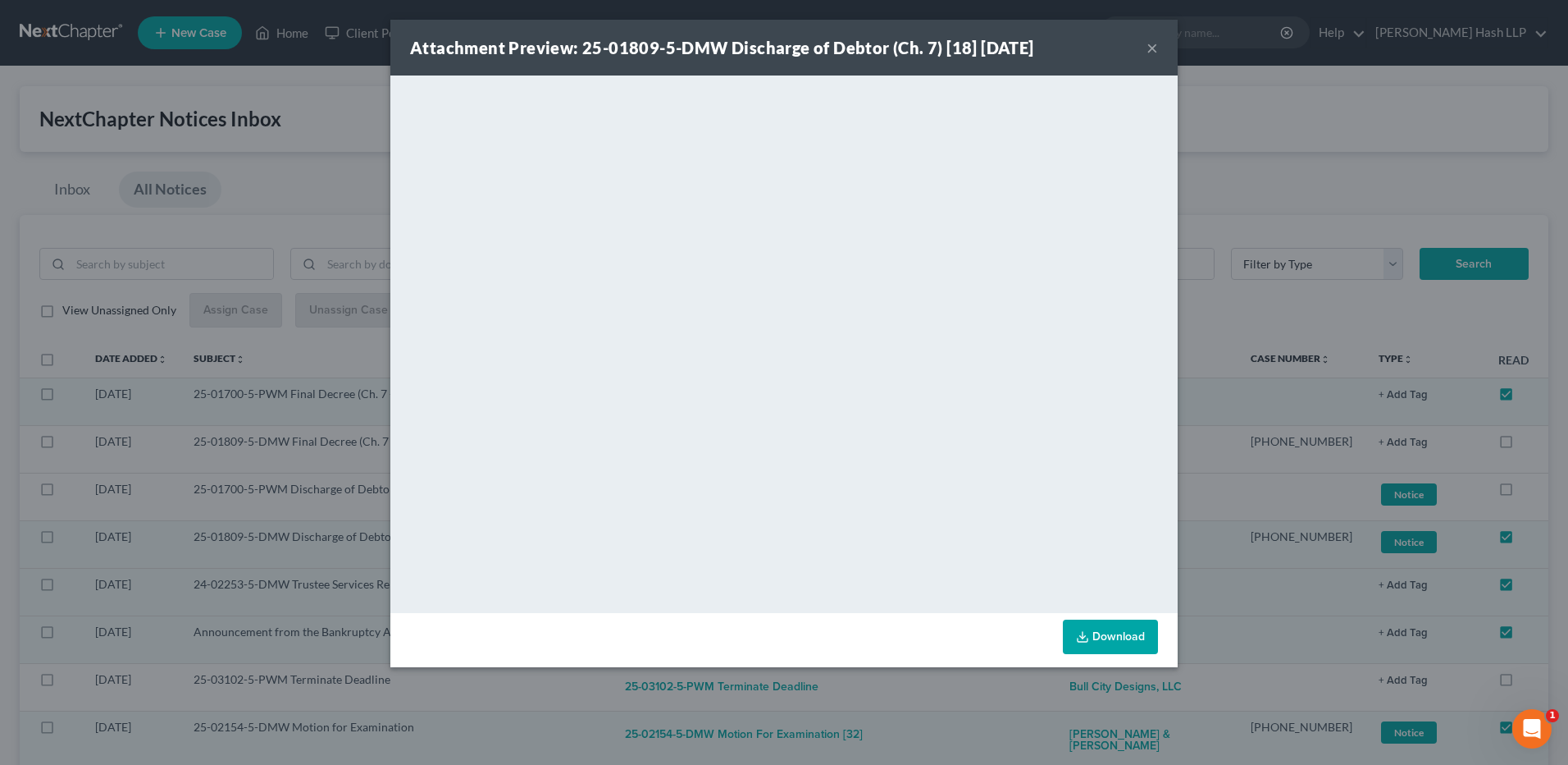
click at [1153, 48] on button "×" at bounding box center [1152, 48] width 11 height 19
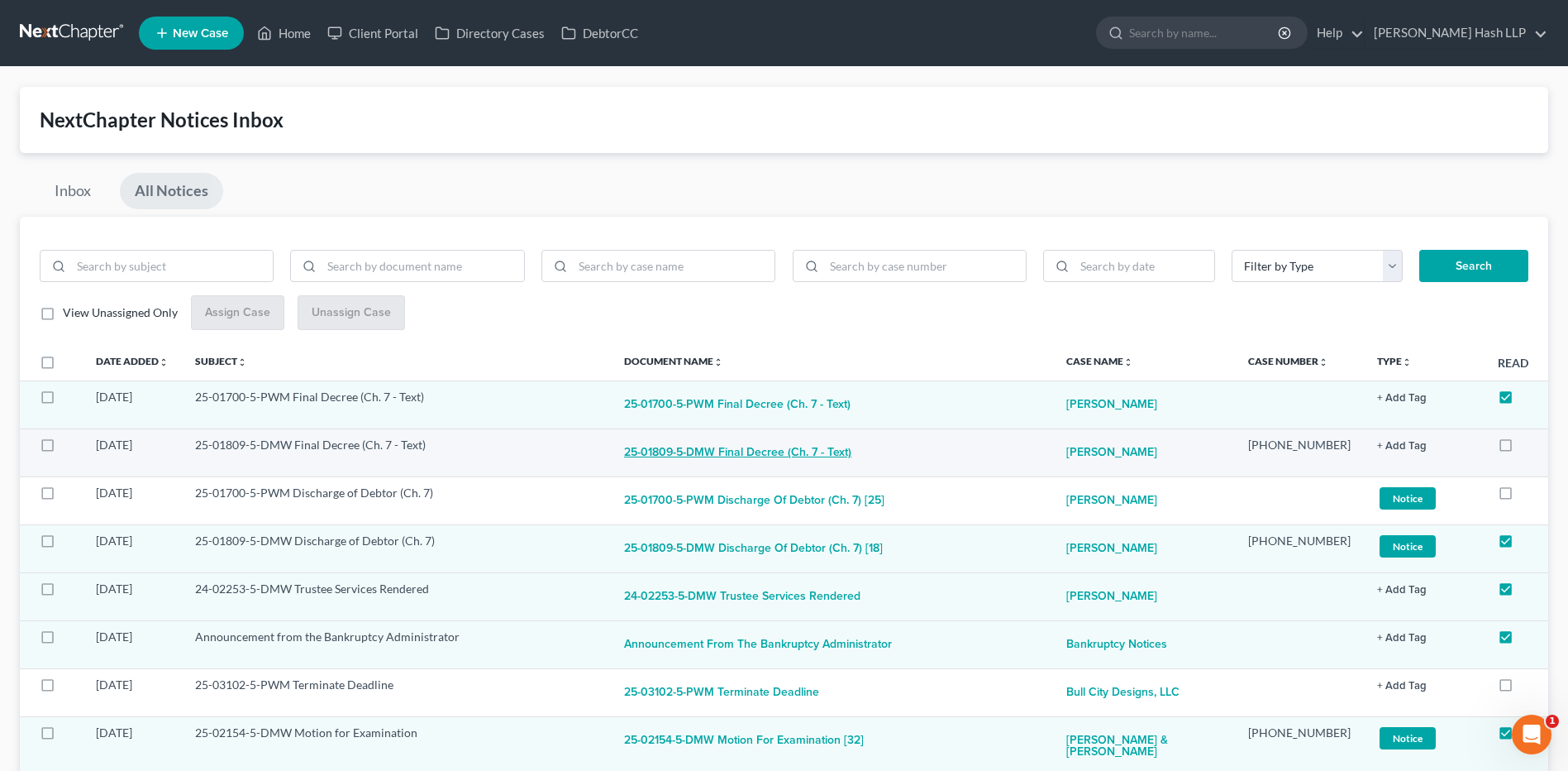
click at [675, 453] on button "25-01809-5-DMW Final Decree (Ch. 7 - Text)" at bounding box center [738, 453] width 227 height 33
checkbox input "true"
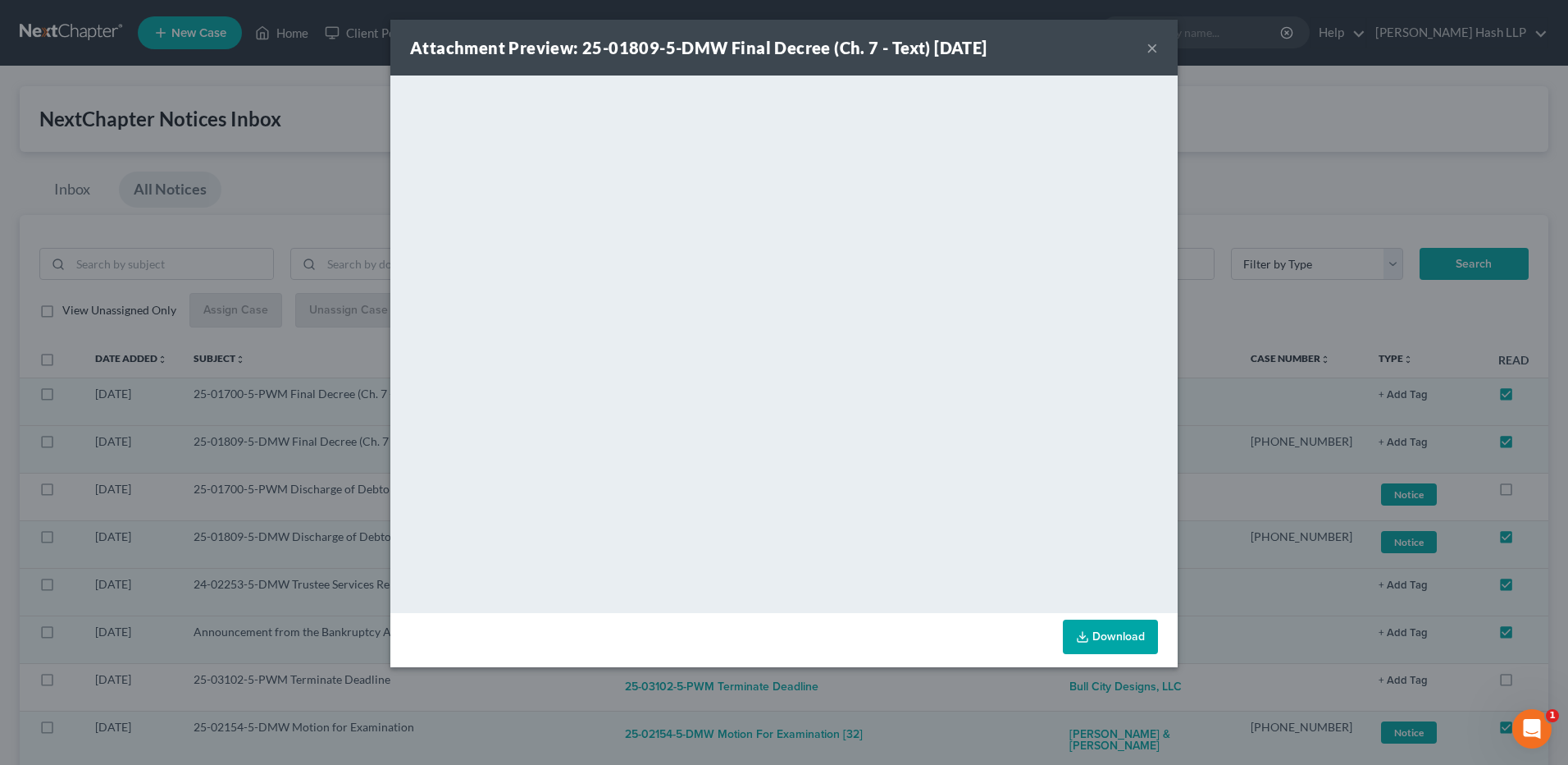
click at [1152, 45] on button "×" at bounding box center [1152, 48] width 11 height 19
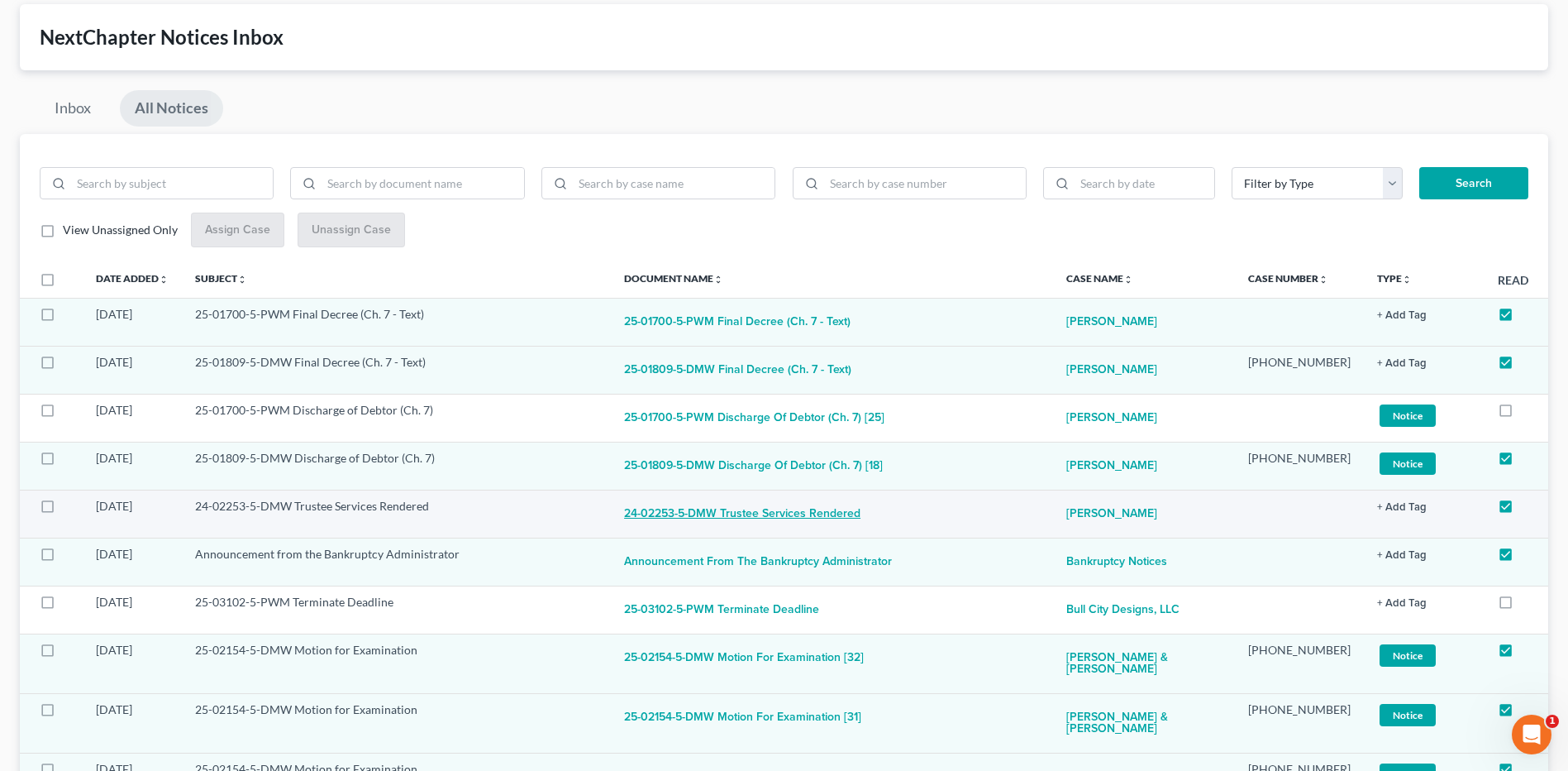
scroll to position [165, 0]
